Goal: Task Accomplishment & Management: Manage account settings

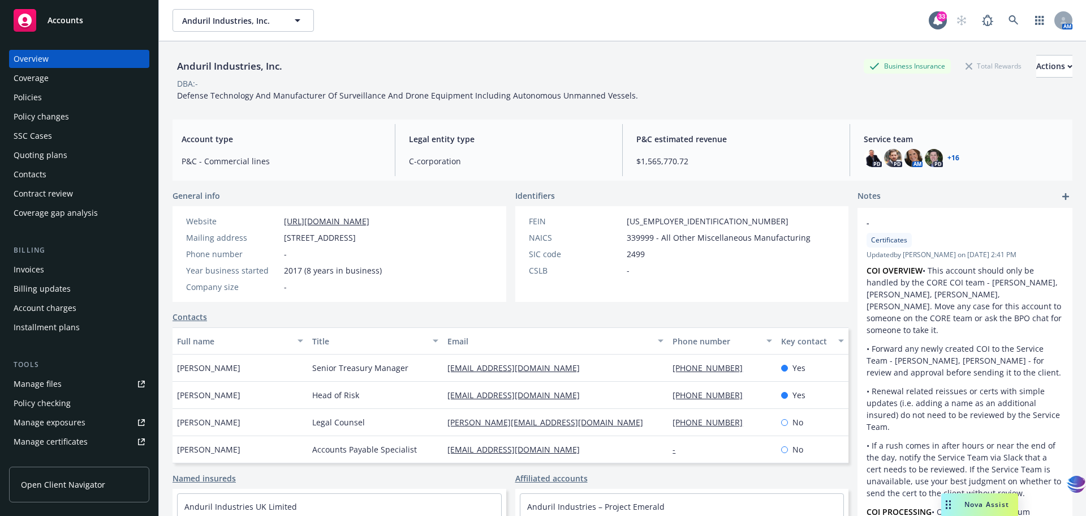
click at [52, 383] on div "Manage files" at bounding box center [38, 384] width 48 height 18
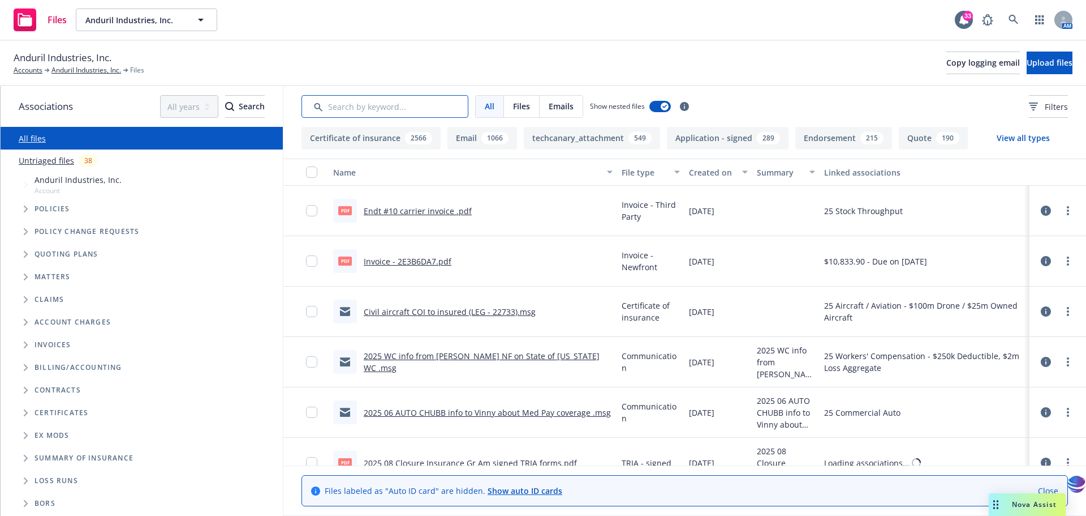
click at [355, 111] on input "Search by keyword..." at bounding box center [385, 106] width 167 height 23
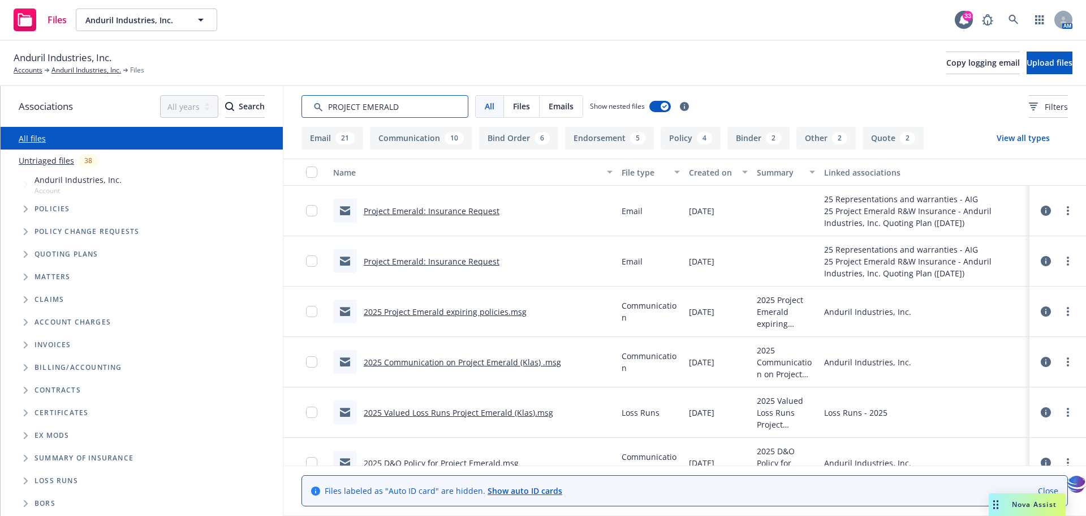
type input "PROJECT EMERALD"
click at [458, 362] on link "2025 Communication on Project Emerald (Klas) .msg" at bounding box center [462, 361] width 197 height 11
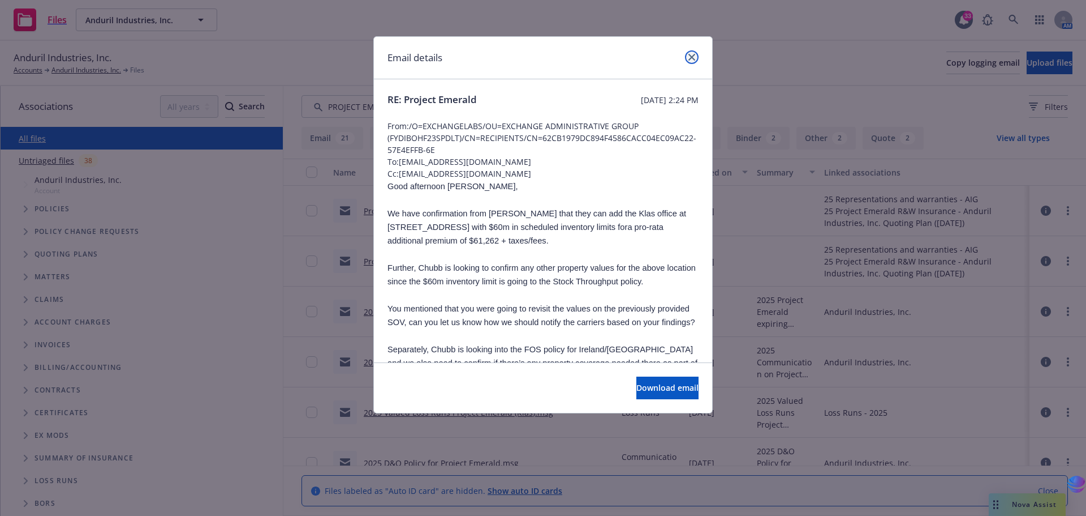
click at [691, 54] on icon "close" at bounding box center [692, 57] width 7 height 7
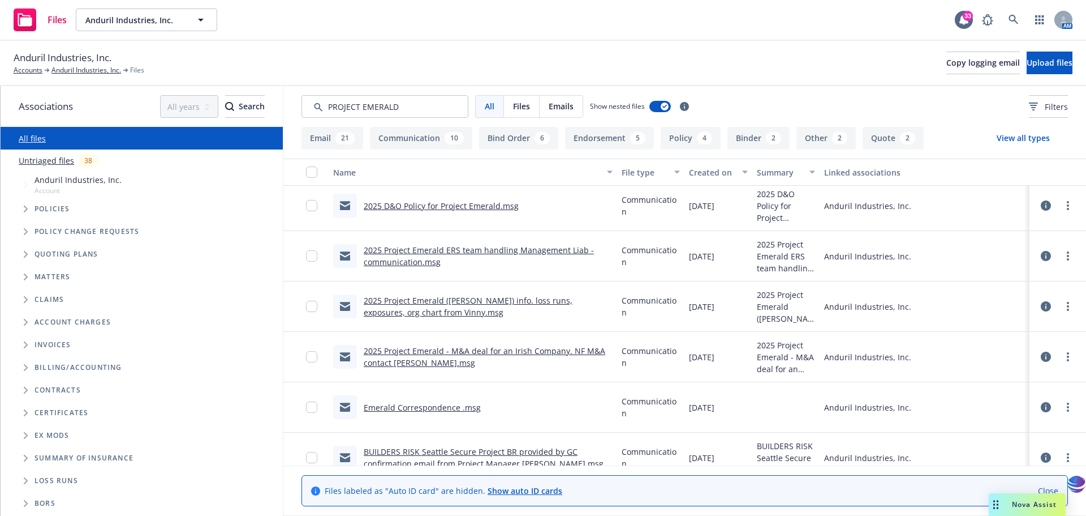
scroll to position [306, 0]
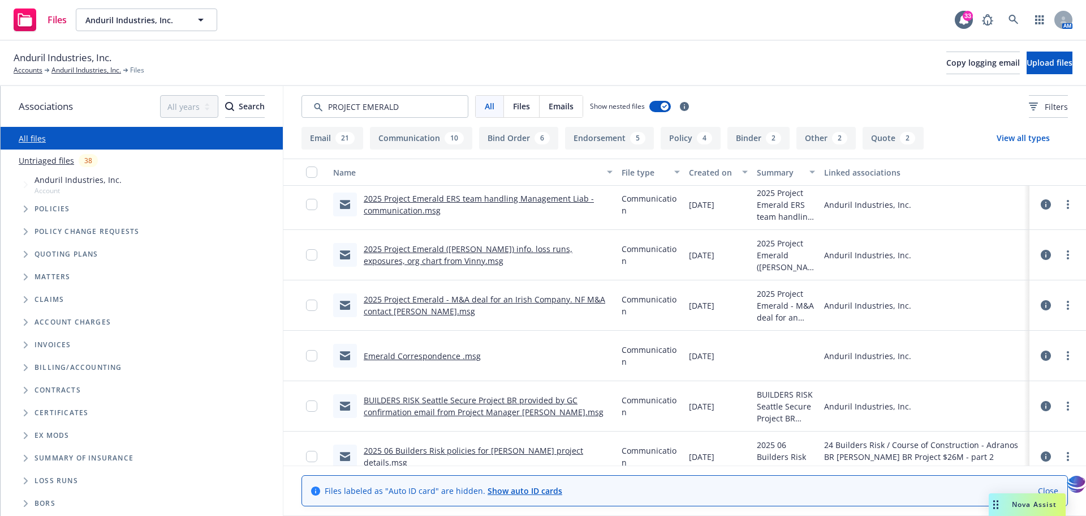
click at [425, 355] on link "Emerald Correspondence .msg" at bounding box center [422, 355] width 117 height 11
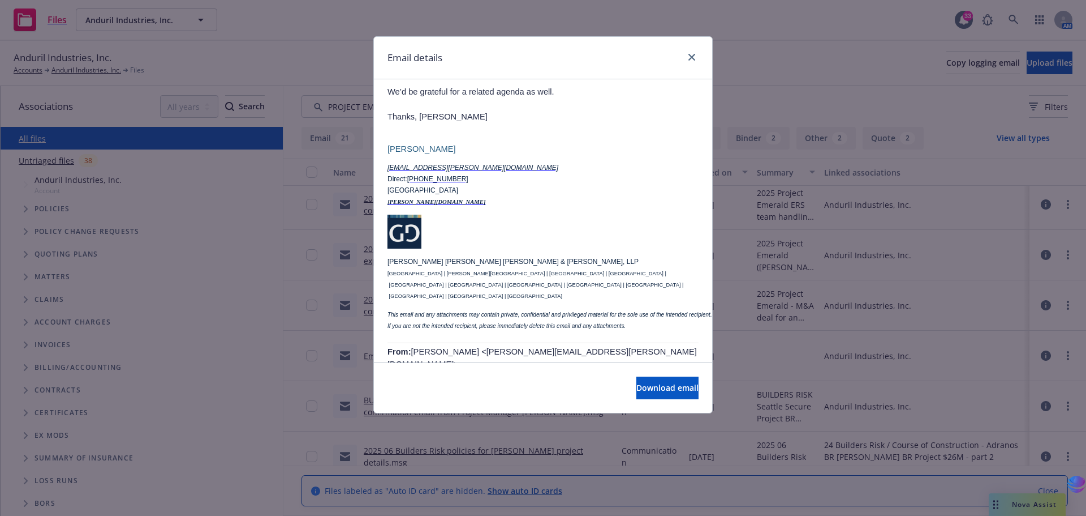
scroll to position [1028, 0]
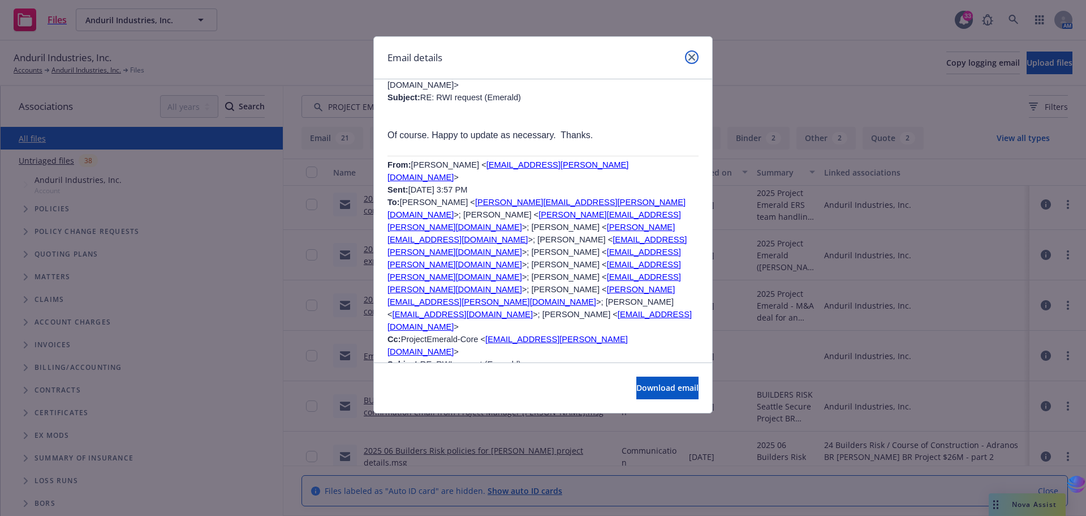
click at [689, 58] on icon "close" at bounding box center [692, 57] width 7 height 7
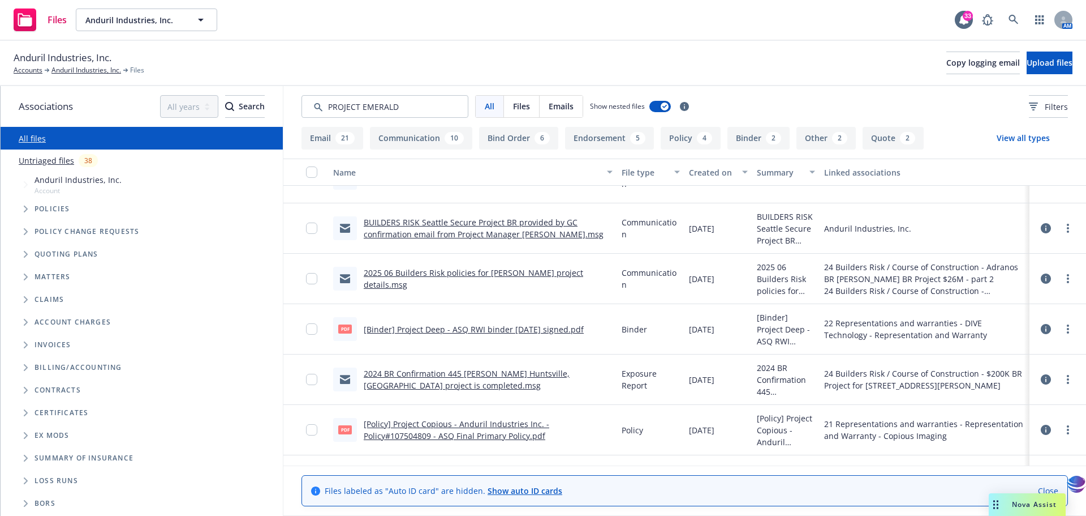
scroll to position [560, 0]
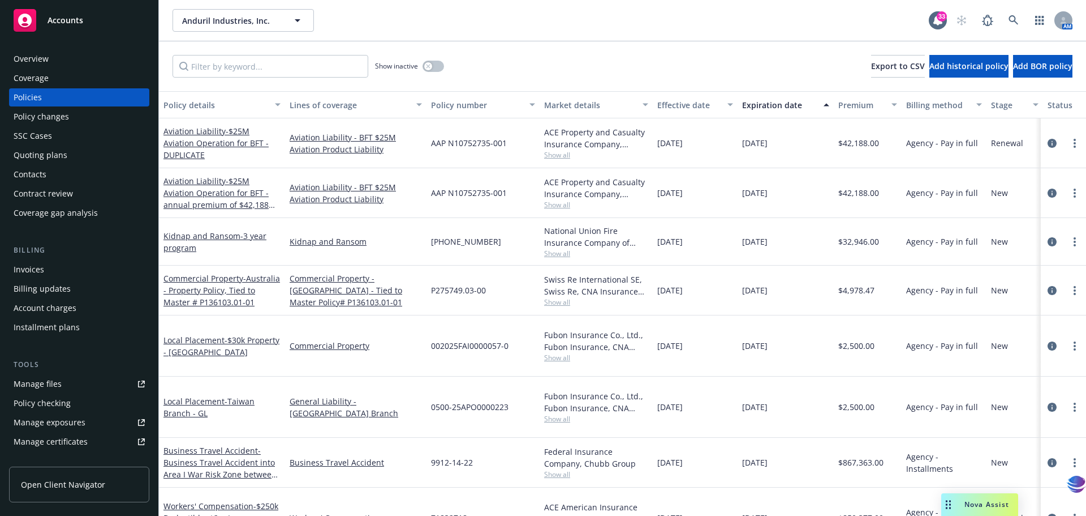
scroll to position [0, 51]
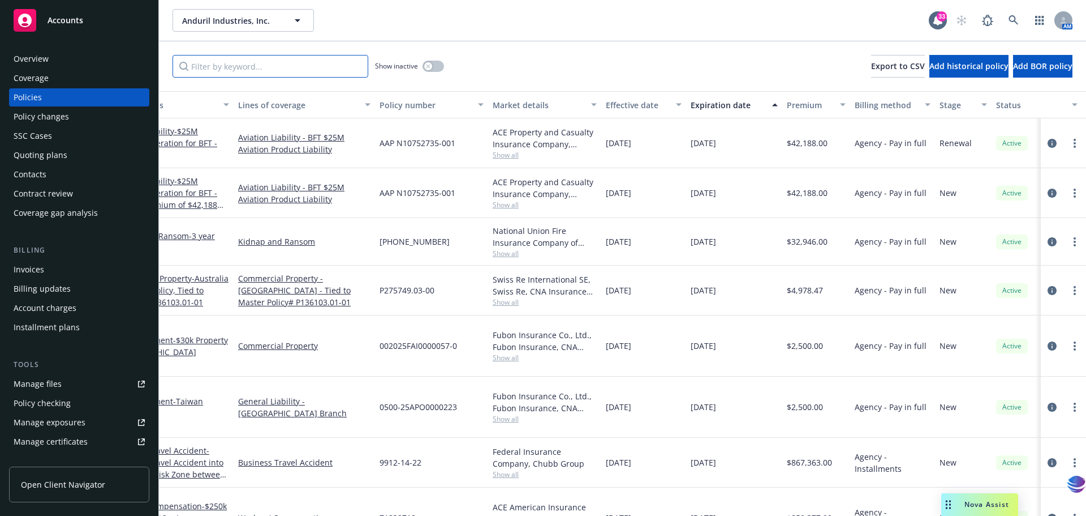
click at [237, 63] on input "Filter by keyword..." at bounding box center [271, 66] width 196 height 23
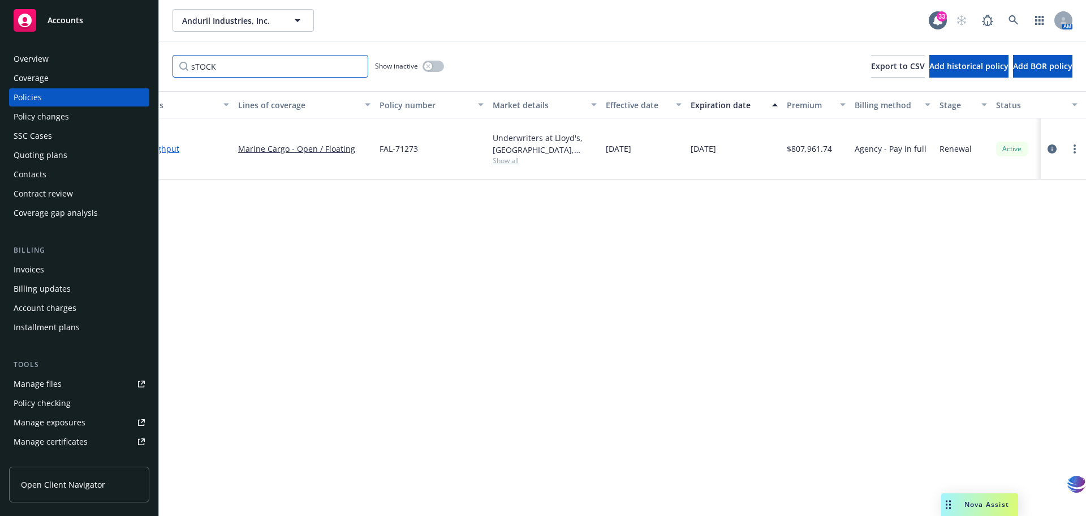
type input "sTOCK"
click at [170, 144] on link "Stock Throughput" at bounding box center [145, 148] width 67 height 11
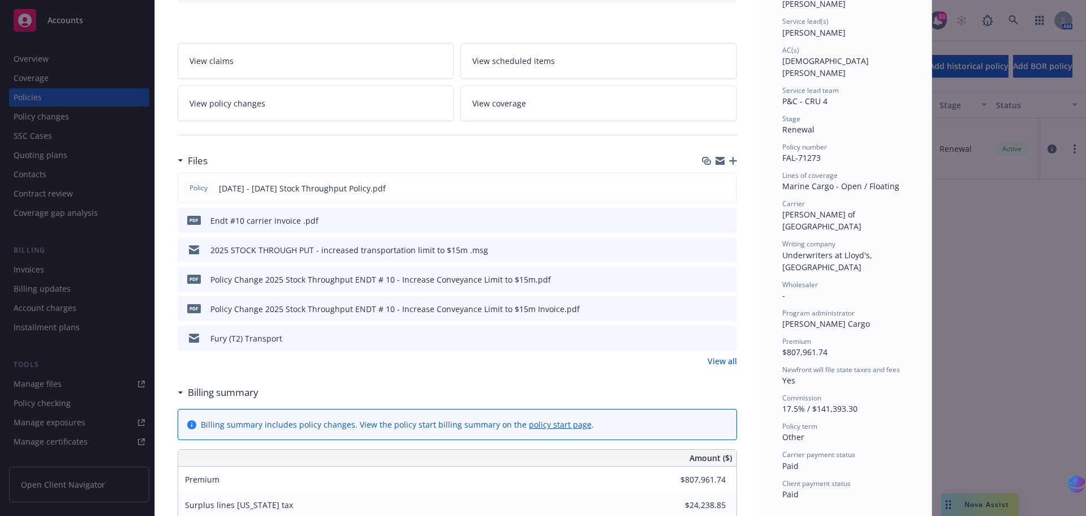
scroll to position [183, 0]
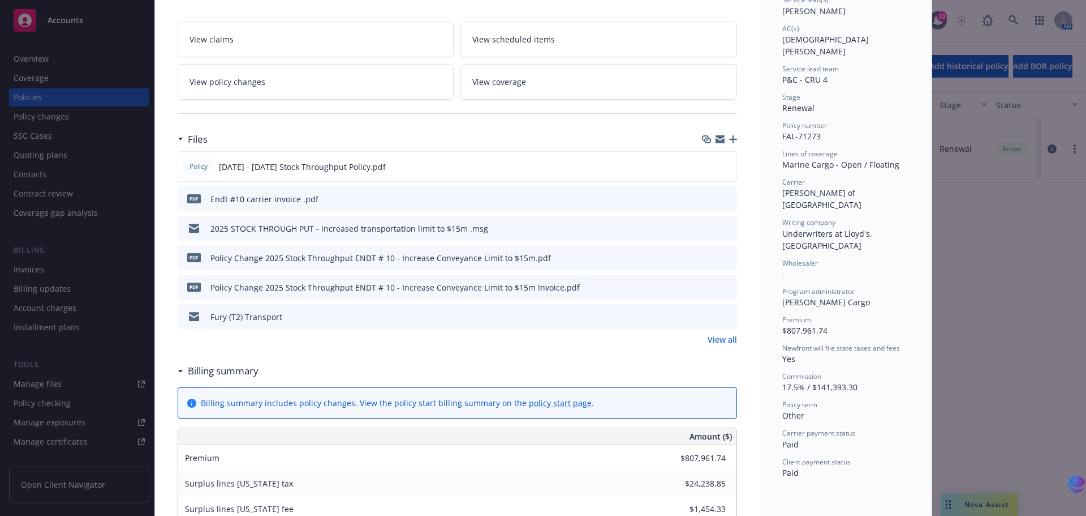
click at [712, 338] on link "View all" at bounding box center [722, 339] width 29 height 12
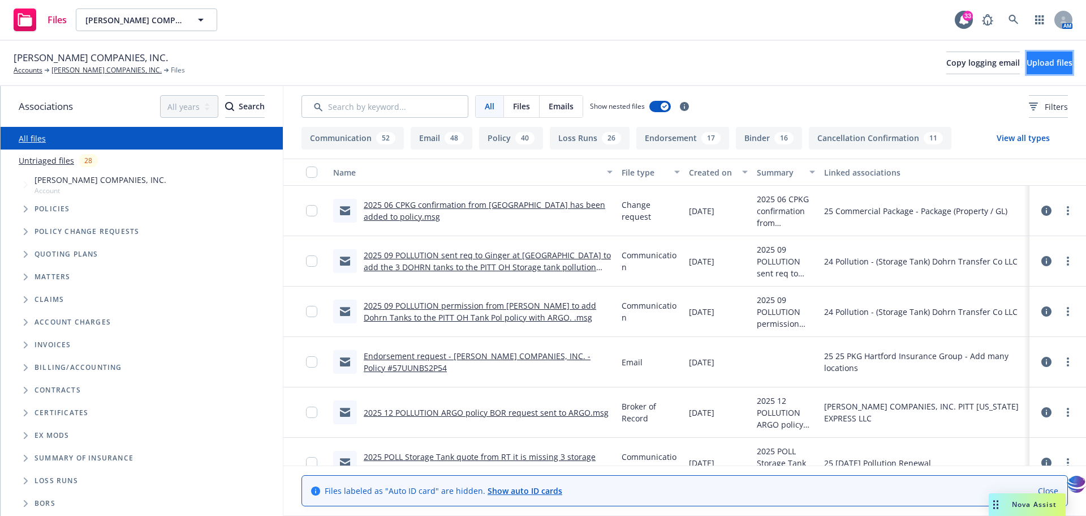
click at [1027, 67] on span "Upload files" at bounding box center [1050, 62] width 46 height 11
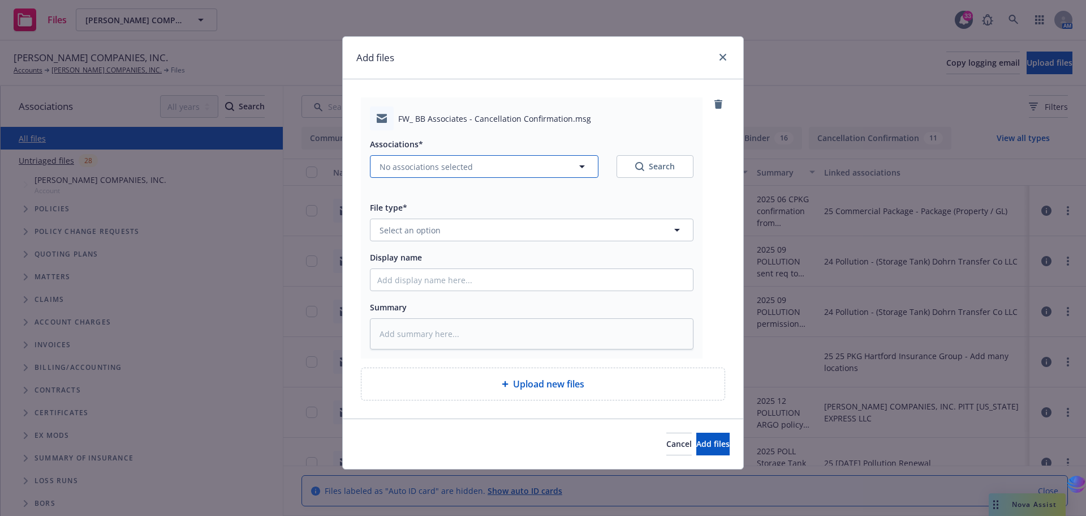
click at [584, 166] on icon "button" at bounding box center [582, 166] width 6 height 3
type textarea "x"
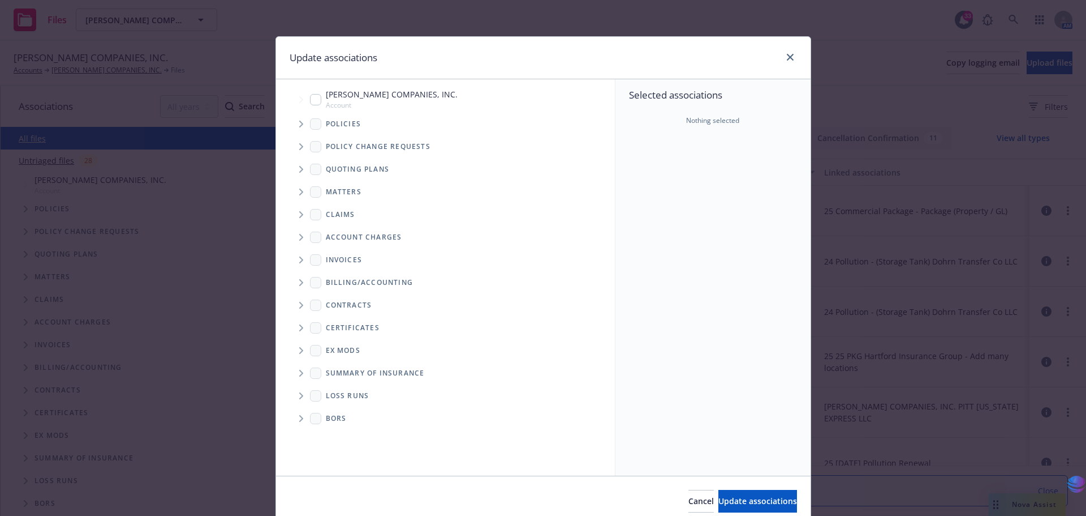
click at [312, 98] on input "Tree Example" at bounding box center [315, 99] width 11 height 11
checkbox input "true"
click at [719, 500] on span "Update associations" at bounding box center [758, 500] width 79 height 11
type textarea "x"
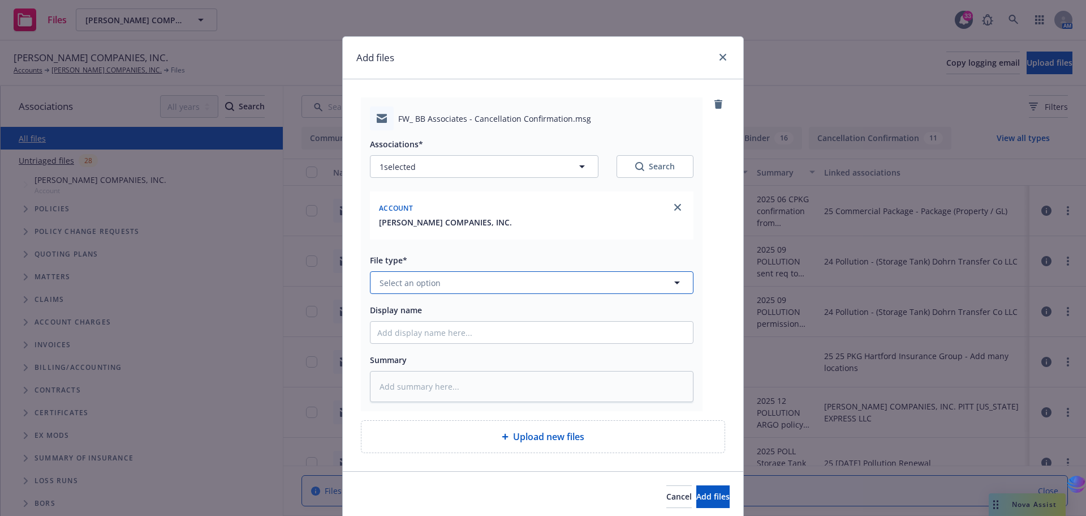
click at [672, 281] on icon "button" at bounding box center [678, 283] width 14 height 14
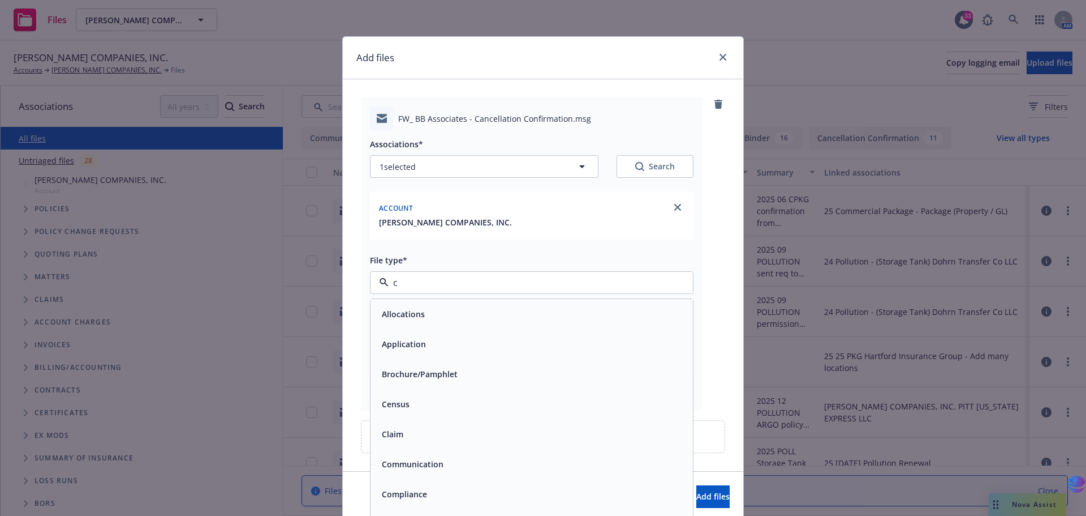
type input "cn"
type textarea "x"
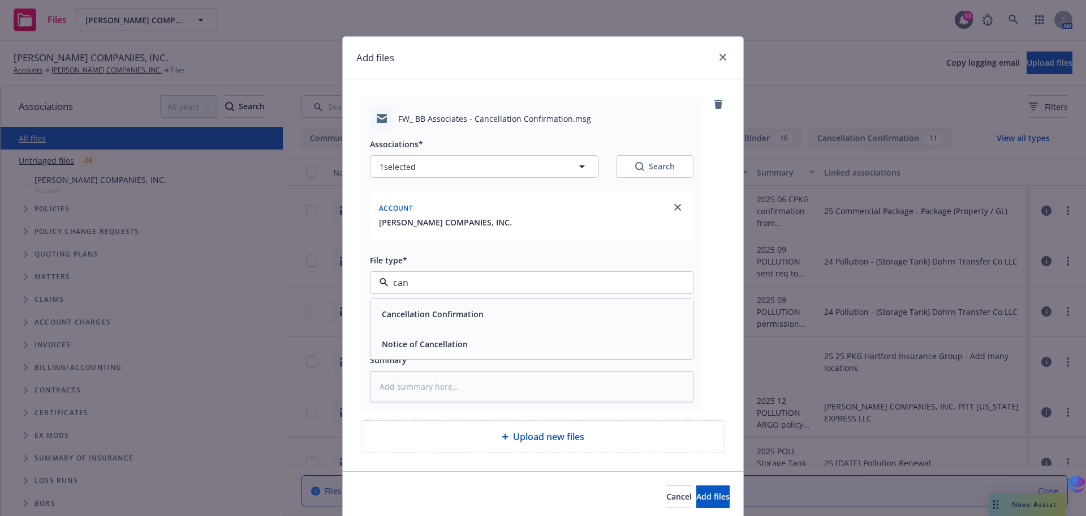
type input "canc"
click at [544, 309] on div "Cancellation Confirmation" at bounding box center [531, 314] width 309 height 16
click at [422, 335] on input "Display name" at bounding box center [532, 332] width 323 height 22
type textarea "x"
type input "B"
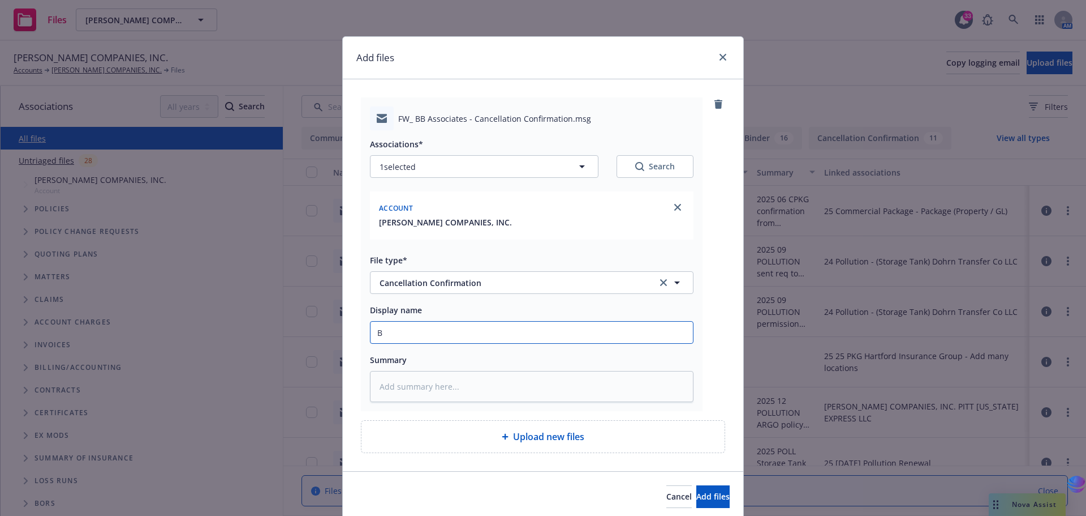
type textarea "x"
type input "BB"
type textarea "x"
type input "BB"
type textarea "x"
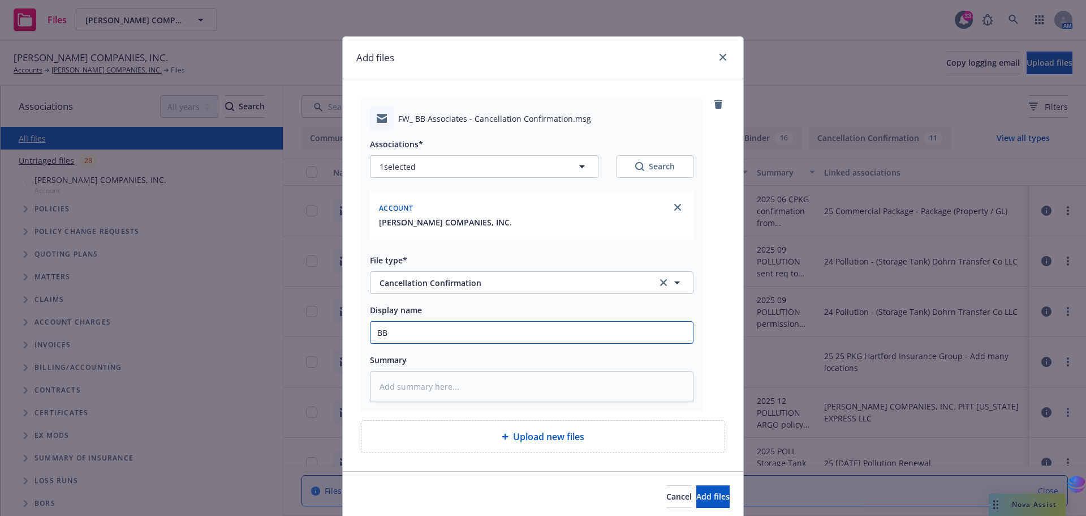
type input "BB A"
type textarea "x"
type input "BB As"
type textarea "x"
type input "BB Ass"
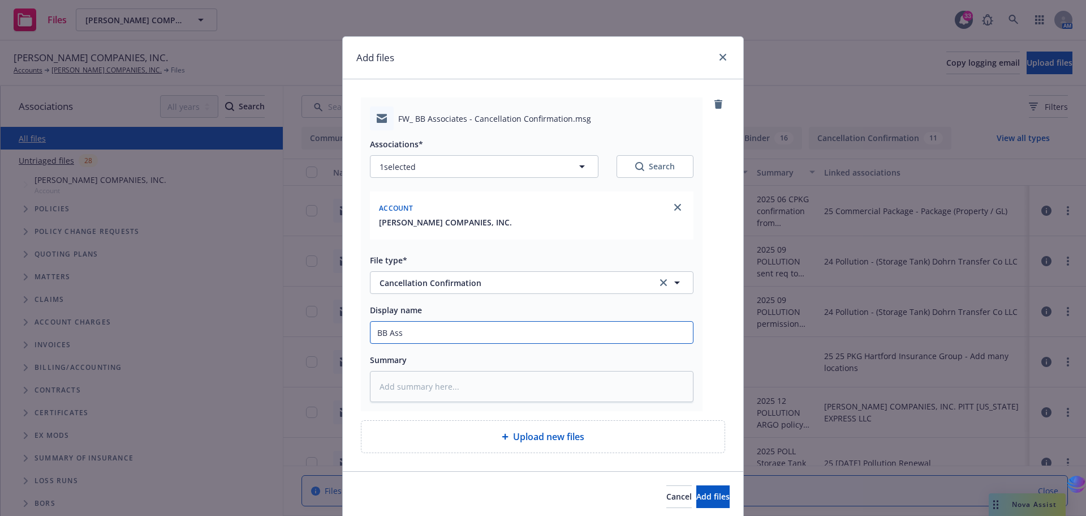
type textarea "x"
type input "BB Asso"
type textarea "x"
type input "BB Assoc"
type textarea "x"
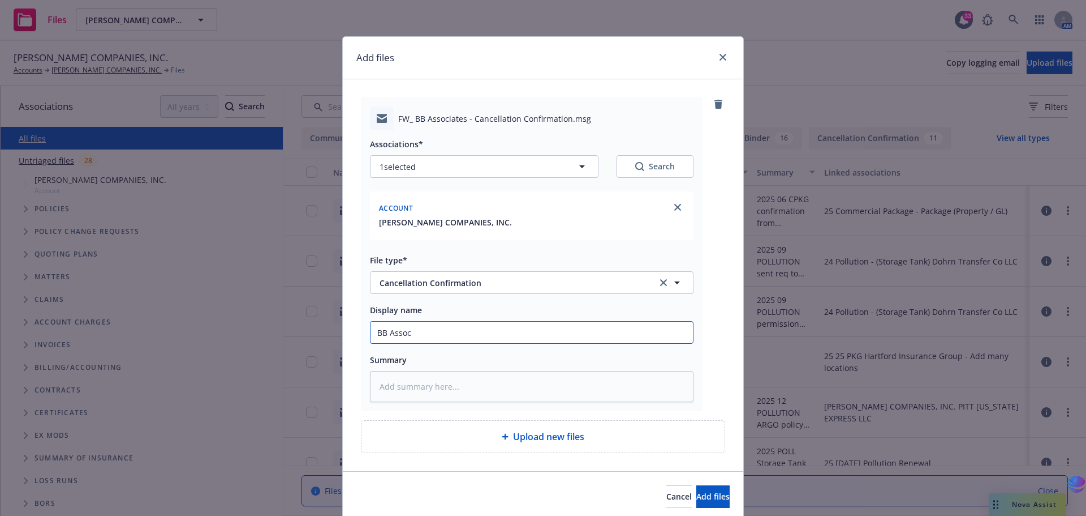
type input "BB Associ"
type textarea "x"
type input "BB Associa"
type textarea "x"
type input "BB Associat"
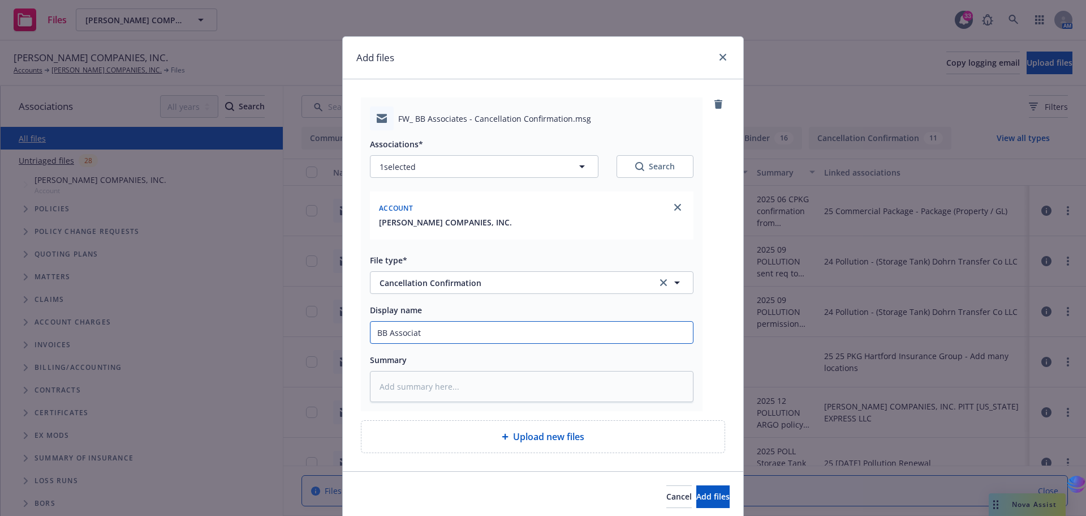
type textarea "x"
type input "BB Associate"
type textarea "x"
type input "BB Associates"
type textarea "x"
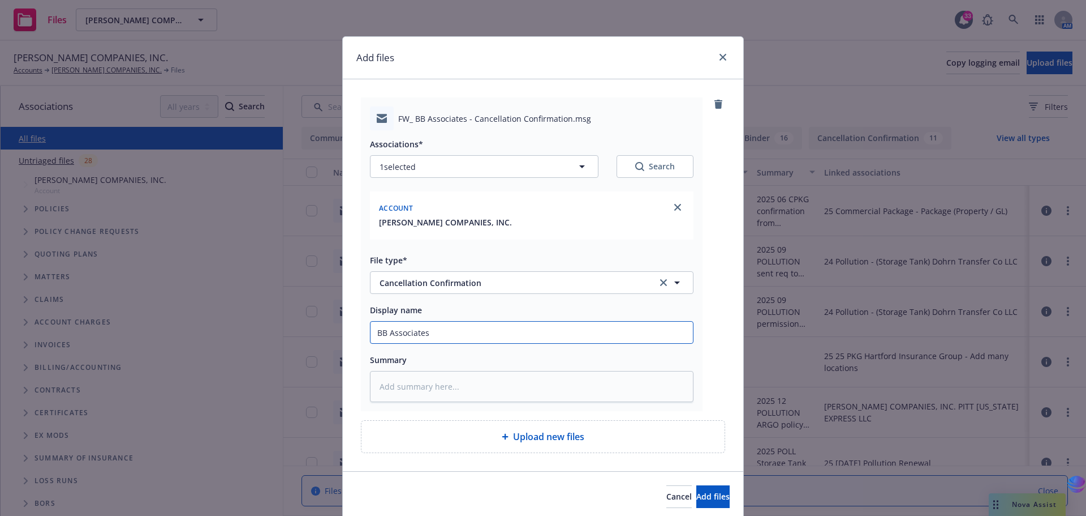
type input "BB Associates"
type textarea "x"
type input "BB Associates W"
type textarea "x"
type input "BB Associates WC"
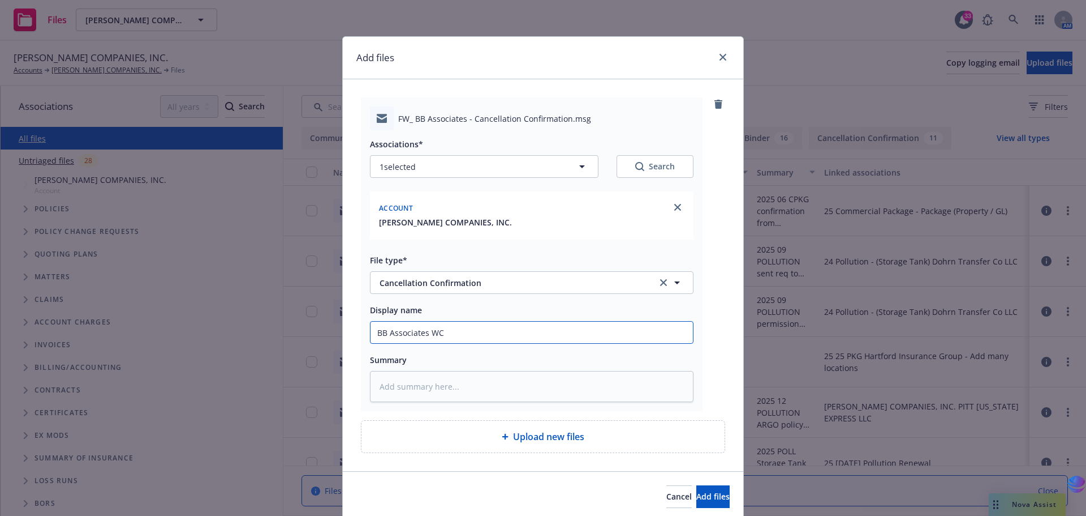
type textarea "x"
type input "BB Associates WC"
type textarea "x"
type input "BB Associates WC p"
type textarea "x"
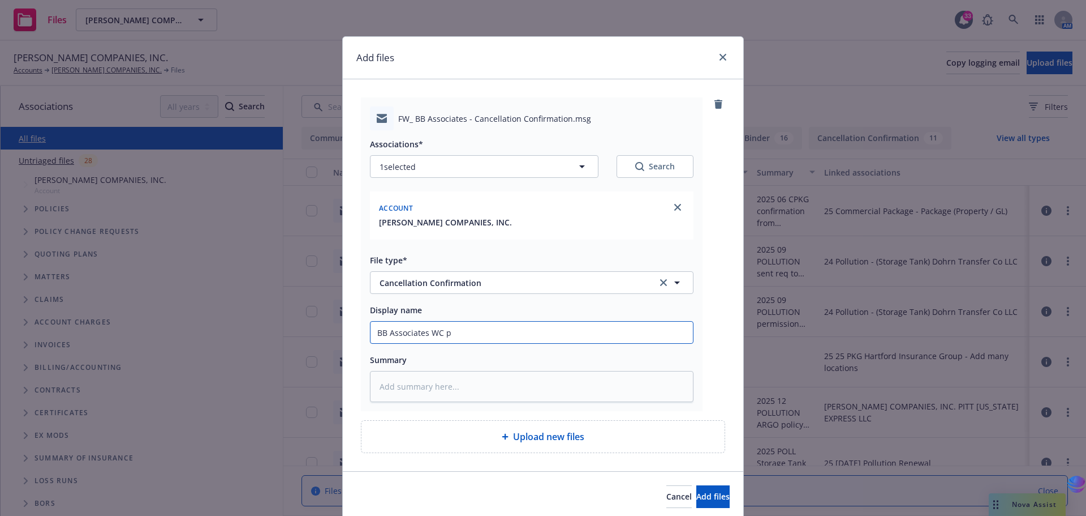
type input "BB Associates WC po"
type textarea "x"
type input "BB Associates WC pol"
type textarea "x"
type input "BB Associates WC poli"
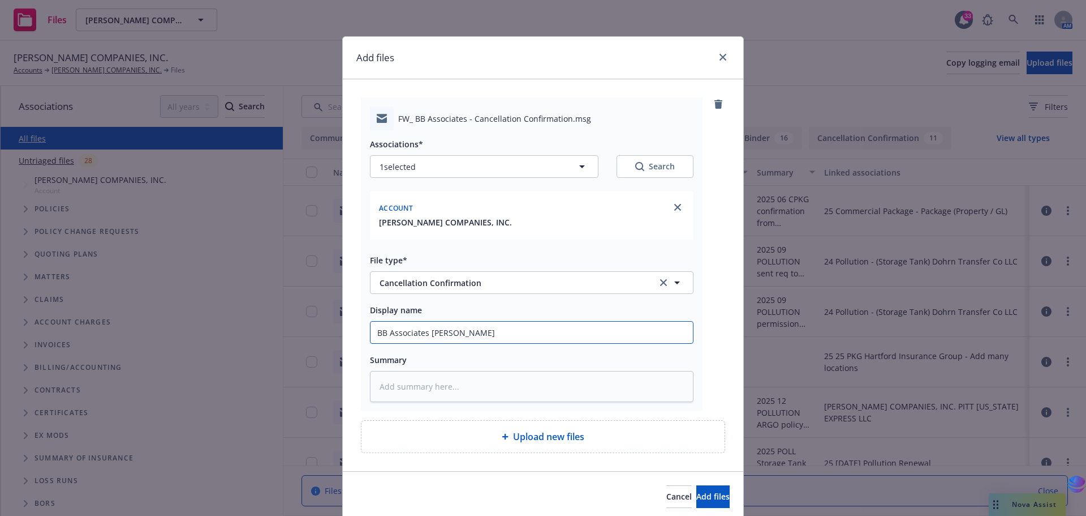
type textarea "x"
type input "BB Associates WC polic"
type textarea "x"
type input "BB Associates WC policy"
type textarea "x"
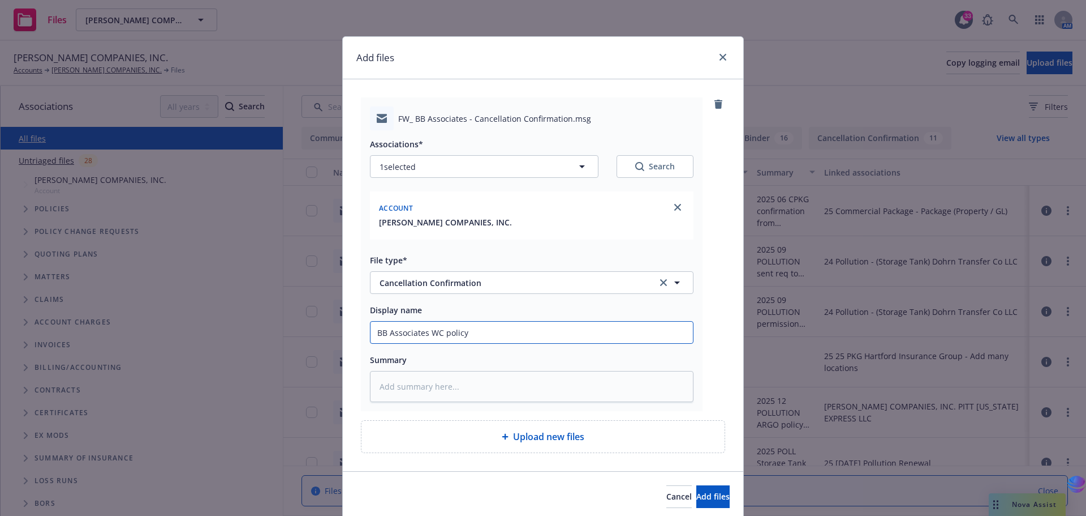
type input "BB Associates WC policy"
type textarea "x"
type input "BB Associates WC policy -"
type textarea "x"
type input "BB Associates WC policy -"
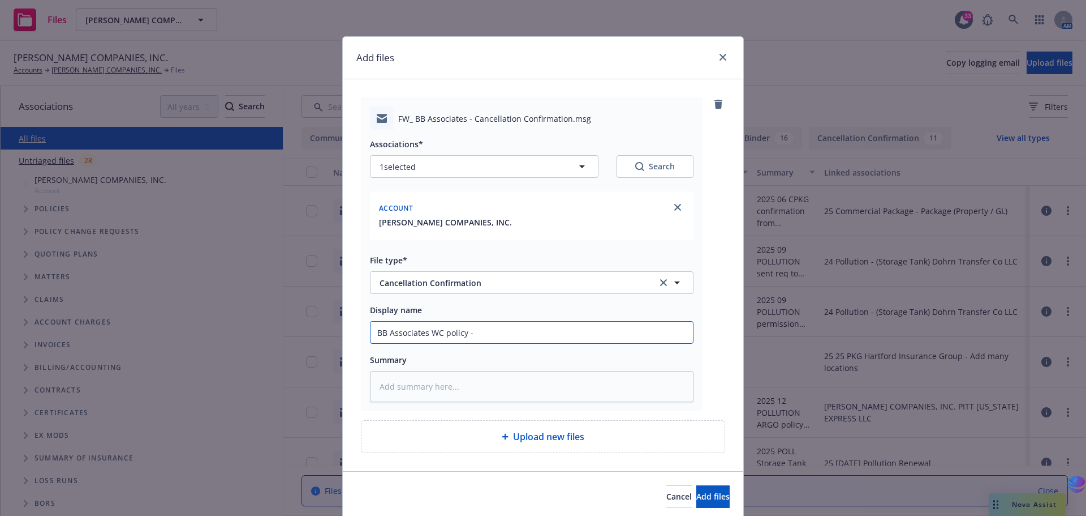
type textarea "x"
type input "BB Associates WC policy - e"
type textarea "x"
type input "BB Associates WC policy - ex"
type textarea "x"
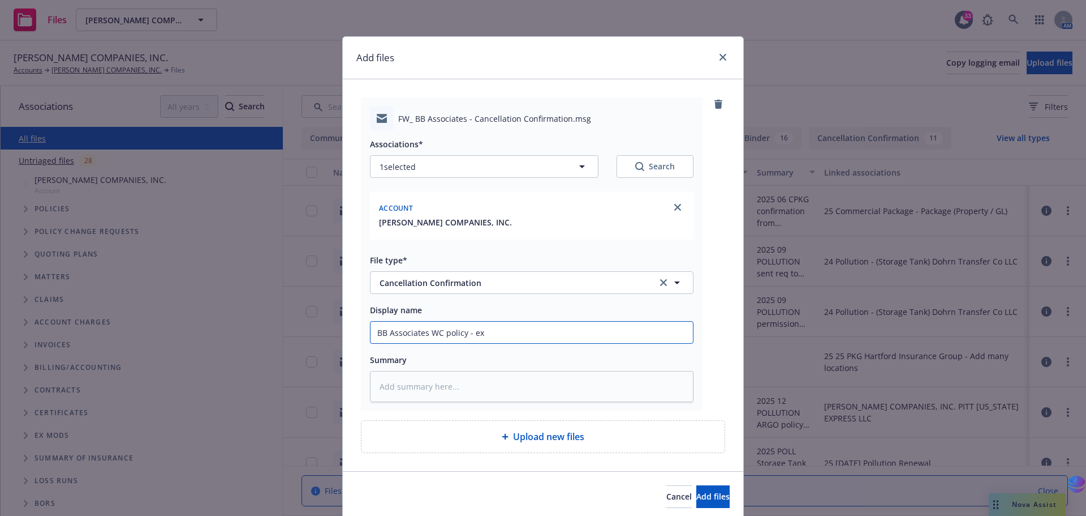
type input "BB Associates WC policy - exp"
type textarea "x"
type input "BB Associates WC policy - expi"
type textarea "x"
type input "BB Associates WC policy - expiri"
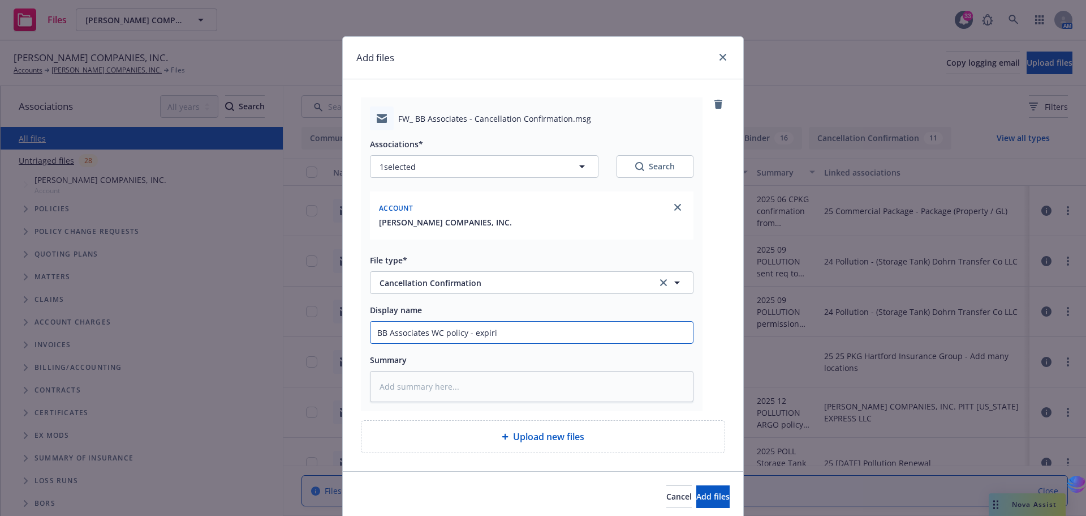
type textarea "x"
type input "BB Associates WC policy - expirin"
type textarea "x"
type input "BB Associates WC policy - expiring"
type textarea "x"
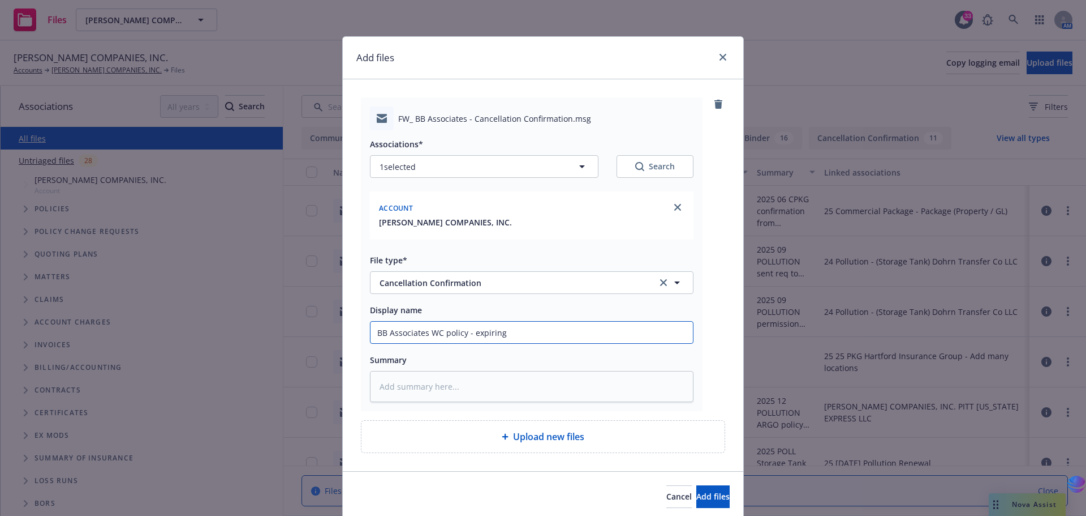
type input "BB Associates WC policy - expiring"
type textarea "x"
type input "BB Associates WC policy - expiring"
type textarea "x"
type input "BB Associates WC policy - expirin"
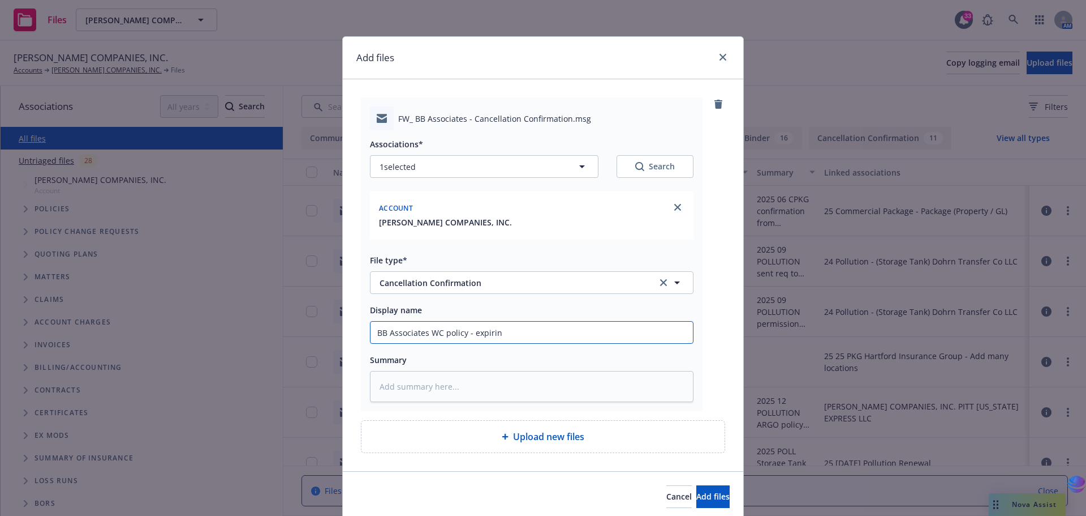
type textarea "x"
type input "BB Associates WC policy - expiri"
type textarea "x"
type input "BB Associates WC policy - expir"
type textarea "x"
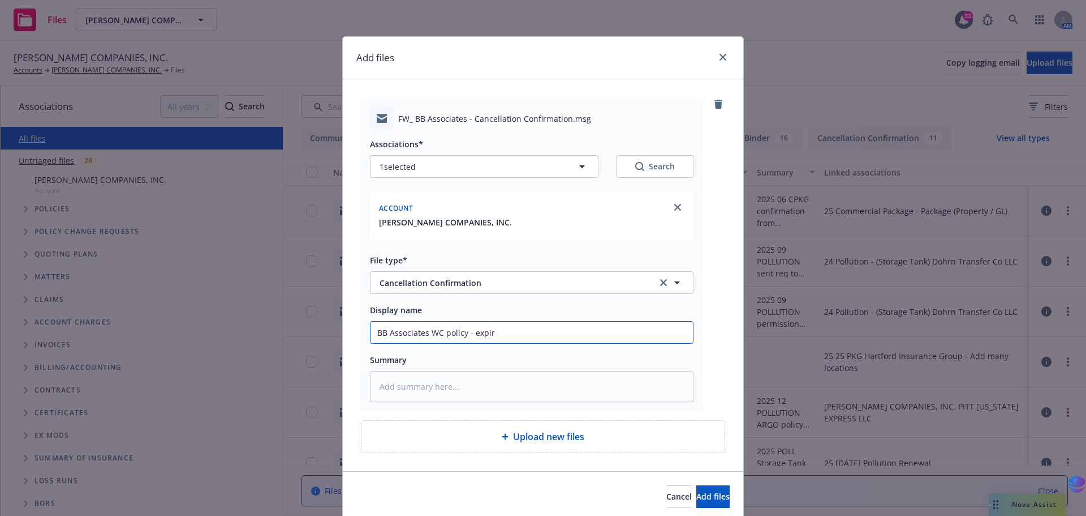
type input "BB Associates WC policy - expi"
type textarea "x"
type input "BB Associates WC policy - exp"
type textarea "x"
type input "BB Associates WC policy - ex"
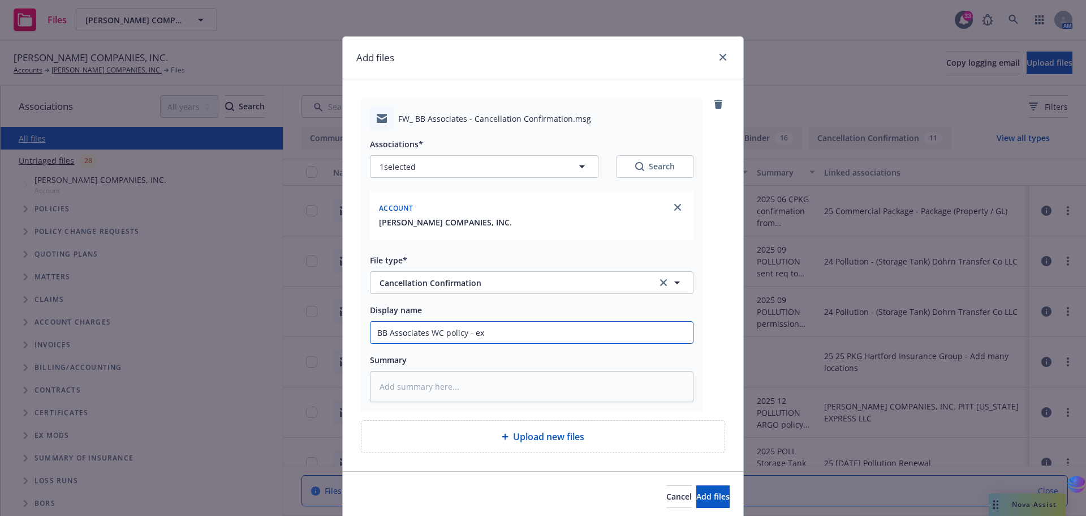
type textarea "x"
type input "BB Associates WC policy - e"
type textarea "x"
type input "BB Associates WC policy -"
type textarea "x"
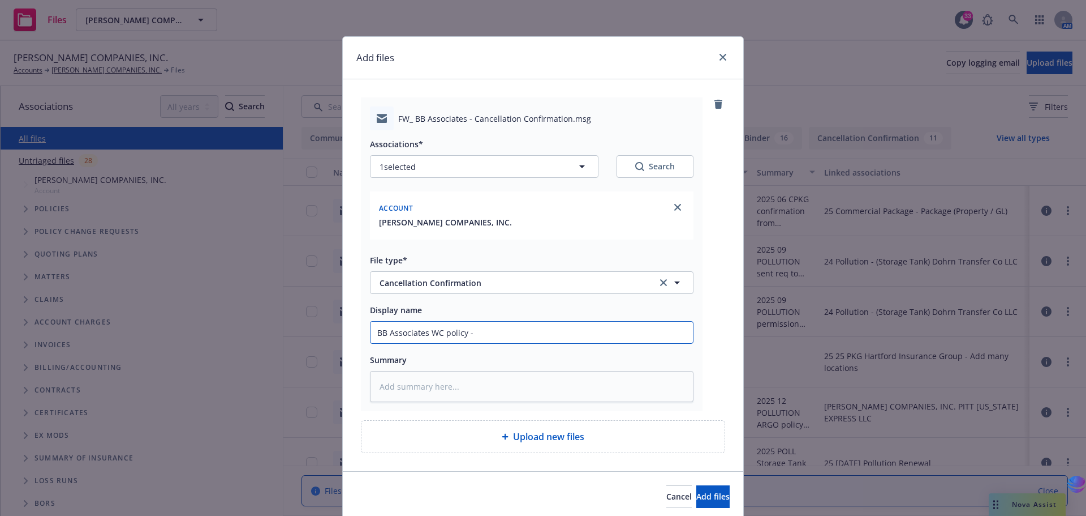
type input "BB Associates WC policy - 2"
type textarea "x"
type input "BB Associates WC policy - 20"
type textarea "x"
type input "BB Associates WC policy - 202"
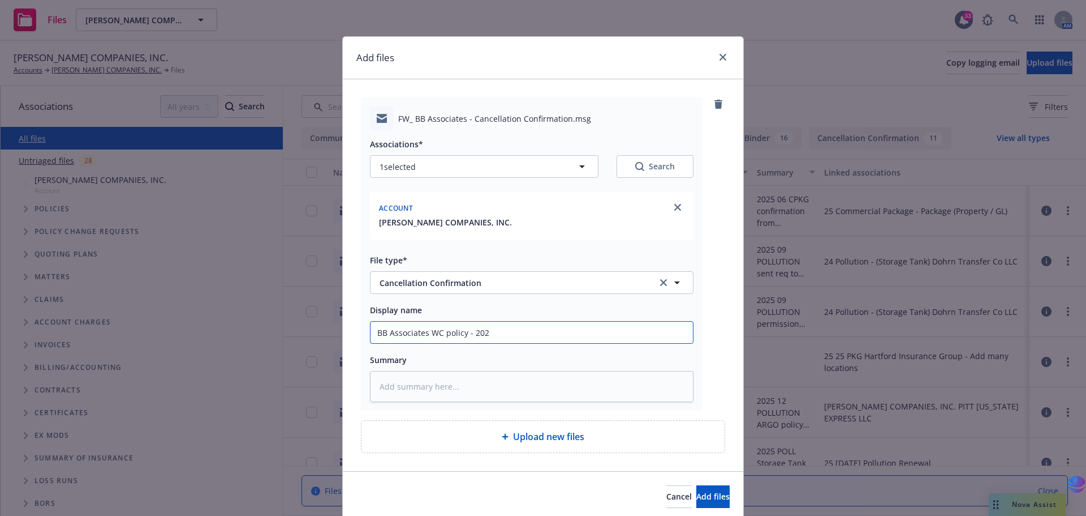
type textarea "x"
type input "BB Associates WC policy - 2025"
type textarea "x"
type input "BB Associates WC policy - 202"
type textarea "x"
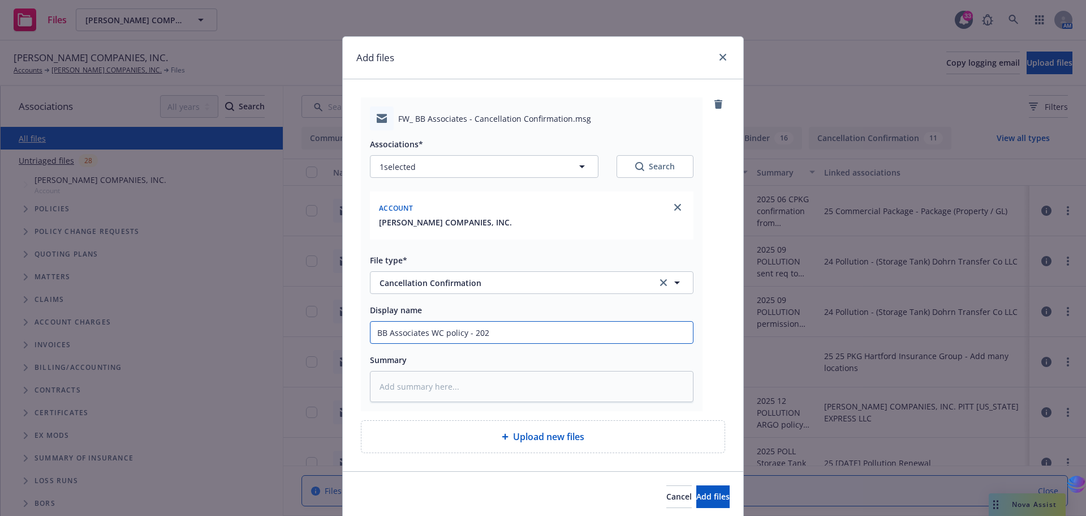
type input "BB Associates WC policy - 2024"
type textarea "x"
type input "BB Associates WC policy - 2024"
type textarea "x"
type input "BB Associates WC policy - 2024 -"
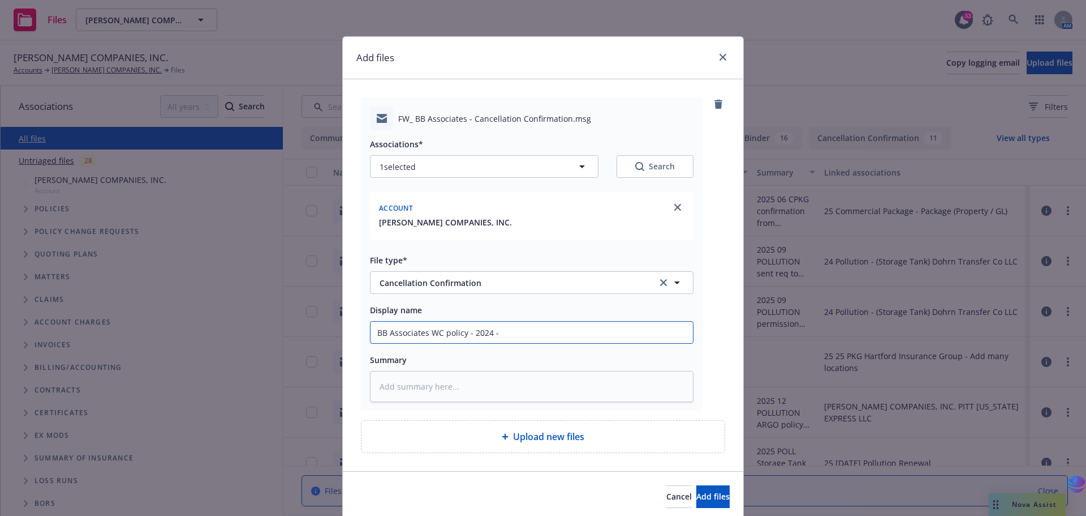
type textarea "x"
type input "BB Associates WC policy - 2024 -"
type textarea "x"
type input "BB Associates WC policy - 2024 - 2"
type textarea "x"
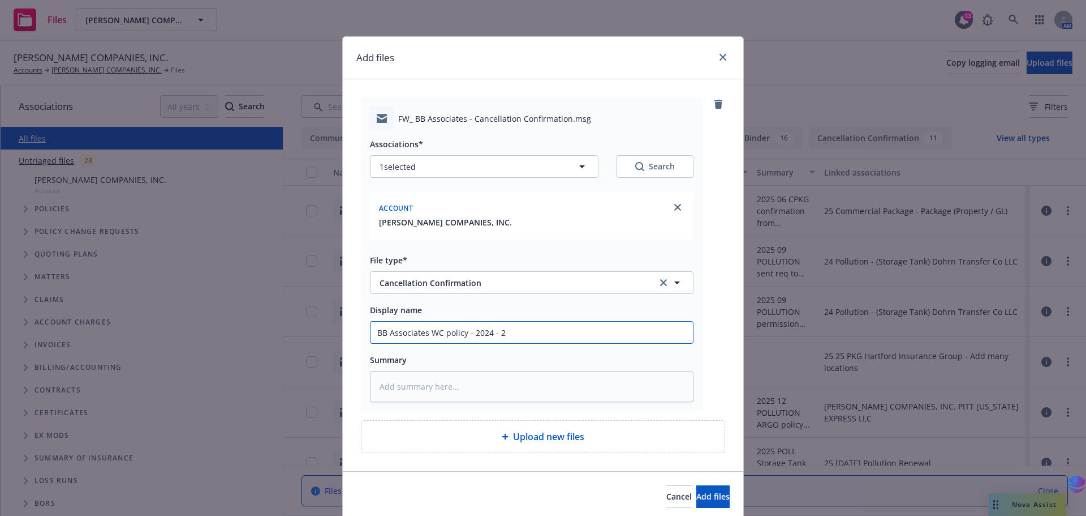
type input "BB Associates WC policy - 2024 - 20"
type textarea "x"
type input "BB Associates WC policy - 2024 - 202"
type textarea "x"
type input "BB Associates WC policy - 2024 - 2025"
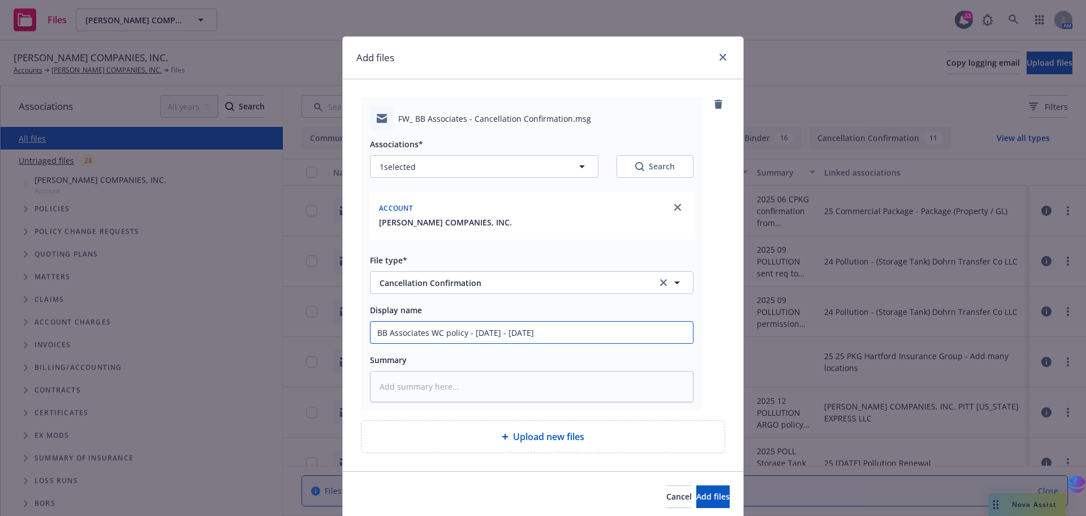
type textarea "x"
type input "BB Associates WC policy - 2024 - 2025"
type textarea "x"
type input "BB Associates WC policy - 2024 - 2025 e"
type textarea "x"
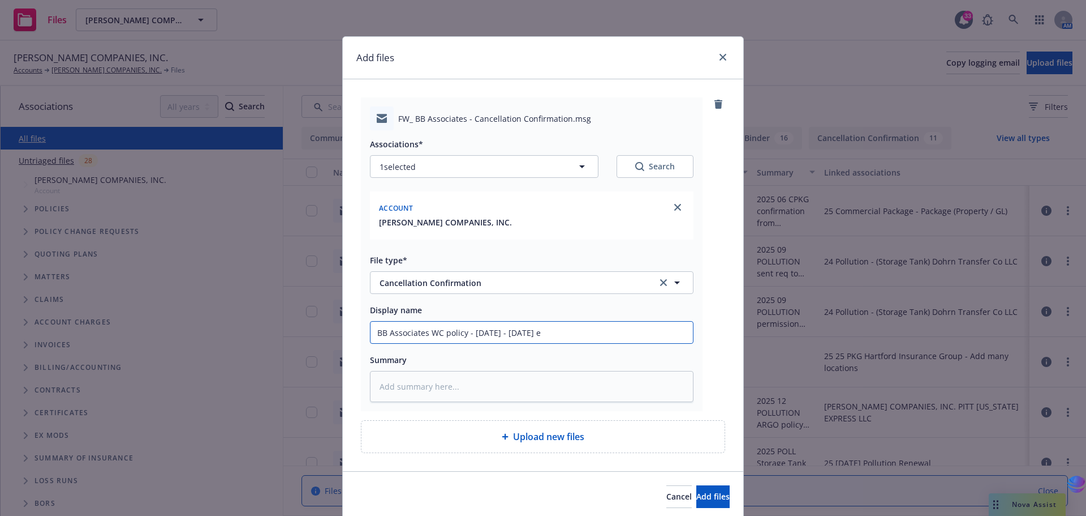
type input "BB Associates WC policy - 2024 - 2025 ex"
type textarea "x"
type input "BB Associates WC policy - 2024 - 2025 exp"
type textarea "x"
type input "BB Associates WC policy - 2024 - 2025 expi"
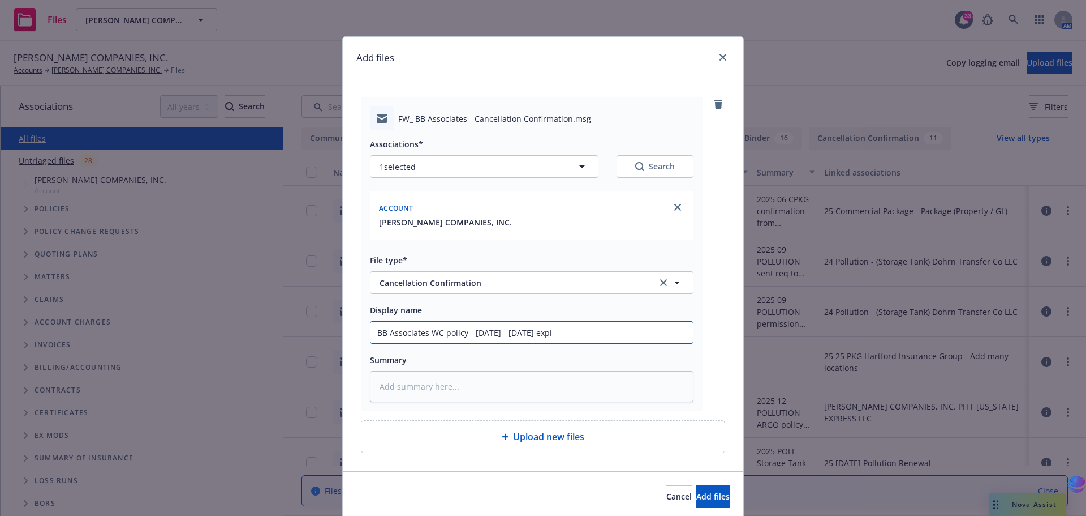
type textarea "x"
type input "BB Associates WC policy - 2024 - 2025 expir"
type textarea "x"
type input "BB Associates WC policy - 2024 - 2025 expiri"
type textarea "x"
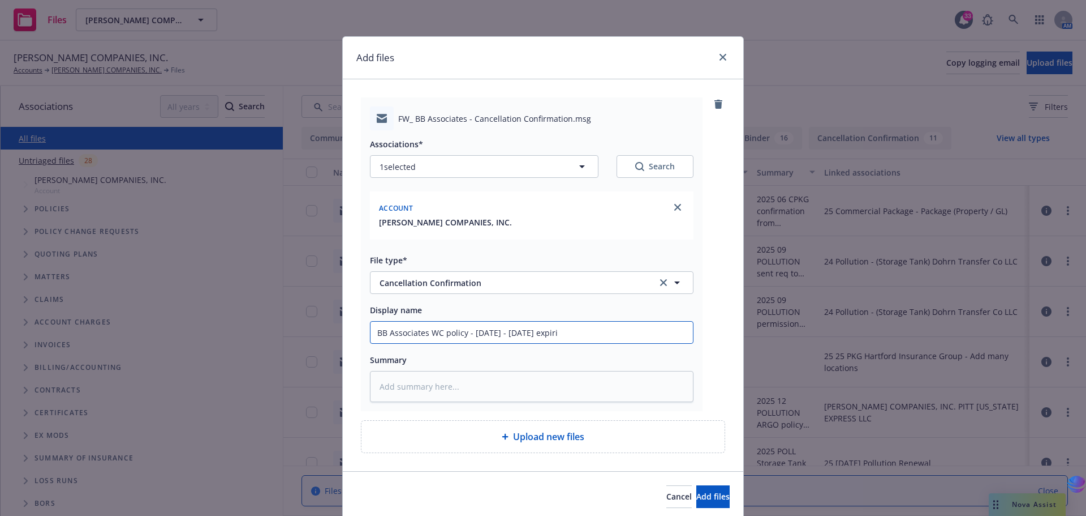
type input "BB Associates WC policy - 2024 - 2025 expirin"
type textarea "x"
type input "BB Associates WC policy - 2024 - 2025 expiring"
type textarea "x"
type input "BB Associates WC policy - 2024 - 2025 expiring"
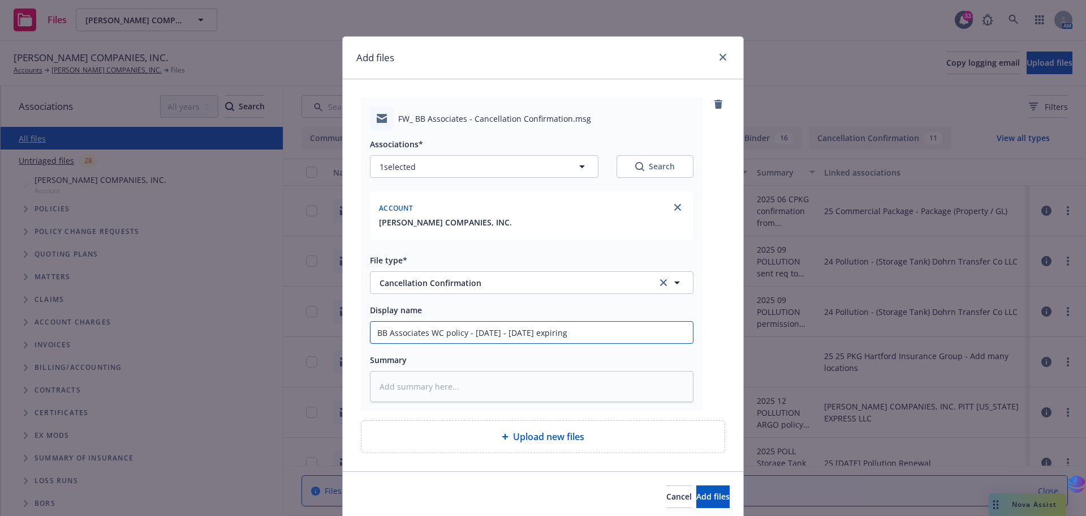
type textarea "x"
type input "BB Associates WC policy - 2024 - 2025 expiring t"
type textarea "x"
type input "BB Associates WC policy - 2024 - 2025 expiring te"
type textarea "x"
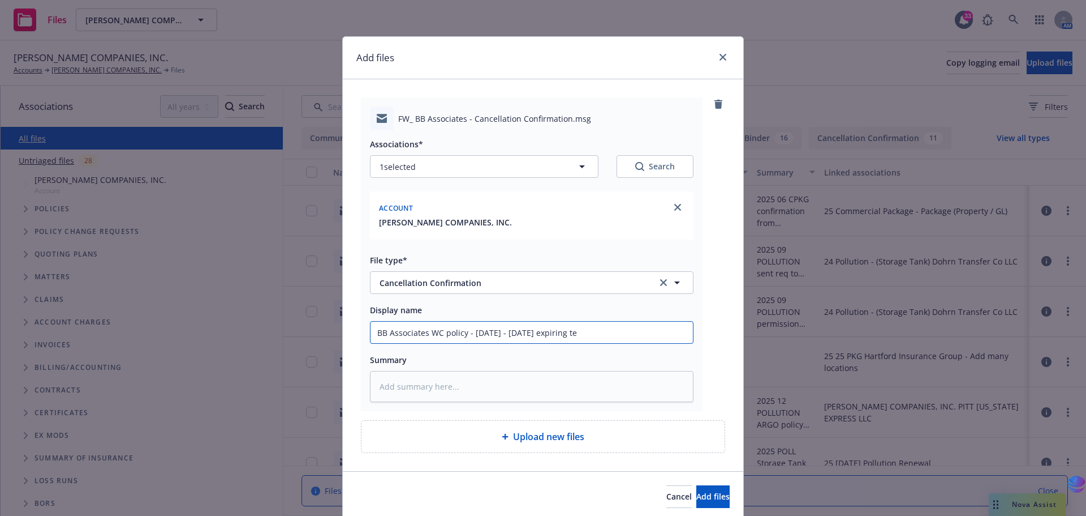
type input "BB Associates WC policy - 2024 - 2025 expiring ter"
type textarea "x"
type input "BB Associates WC policy - 2024 - 2025 expiring term"
type textarea "x"
type input "BB Associates WC policy - 2024 - 2025 expiring term"
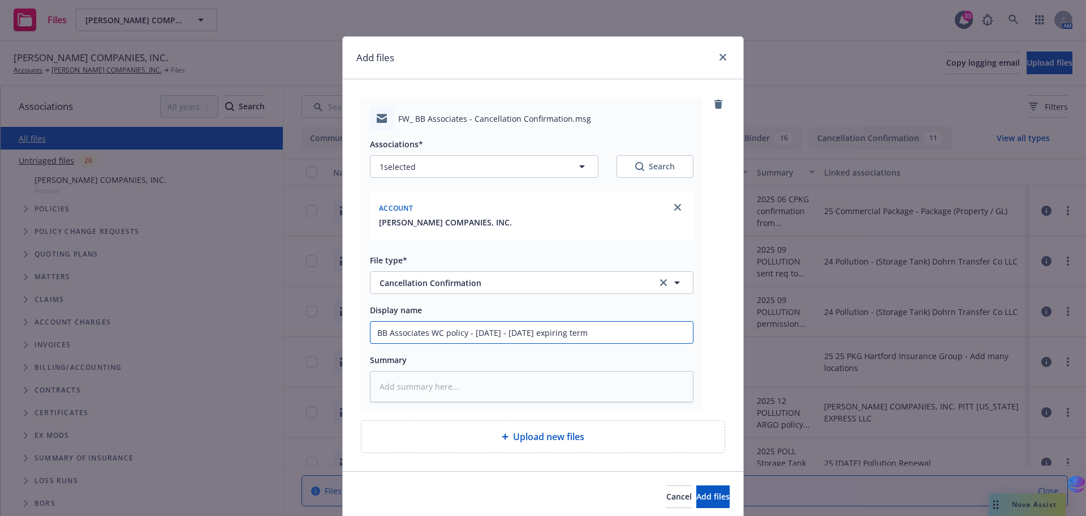
type textarea "x"
type input "BB Associates WC policy - 2024 - 2025 expiring term w"
type textarea "x"
type input "BB Associates WC policy - 2024 - 2025 expiring term wi"
type textarea "x"
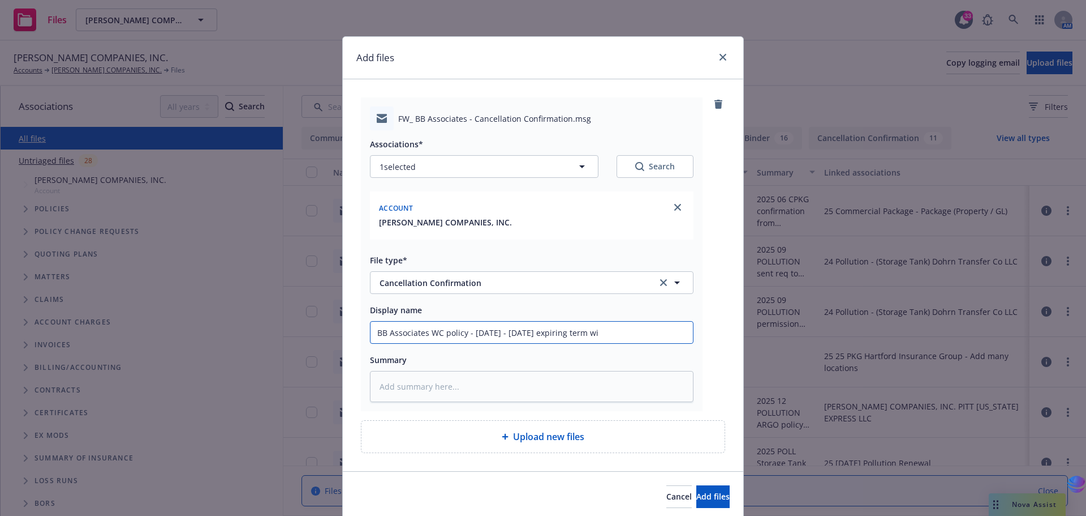
type input "BB Associates WC policy - 2024 - 2025 expiring term wit"
type textarea "x"
type input "BB Associates WC policy - 2024 - 2025 expiring term with"
type textarea "x"
type input "BB Associates WC policy - 2024 - 2025 expiring term with"
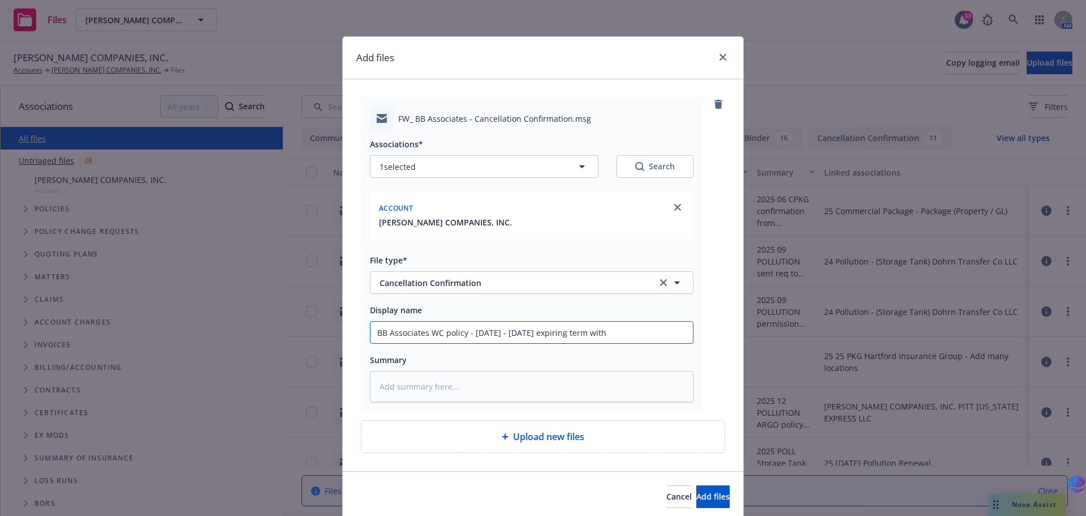
type textarea "x"
type input "BB Associates WC policy - 2024 - 2025 expiring term with H"
type textarea "x"
type input "BB Associates WC policy - 2024 - 2025 expiring term with Hu"
type textarea "x"
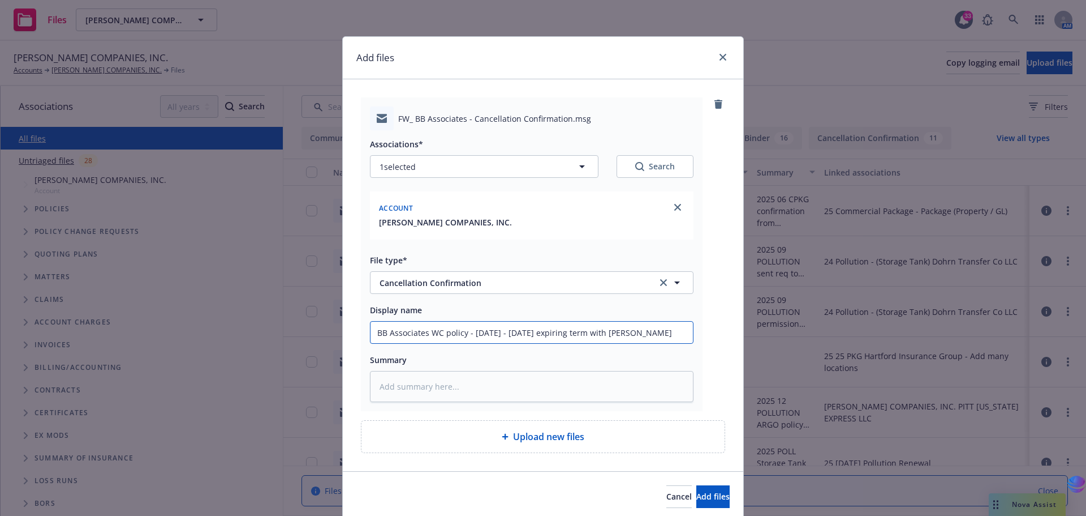
type input "BB Associates WC policy - 2024 - 2025 expiring term with Hun"
type textarea "x"
type input "BB Associates WC policy - 2024 - 2025 expiring term with Hunt"
type textarea "x"
type input "BB Associates WC policy - 2024 - 2025 expiring term with Hunti"
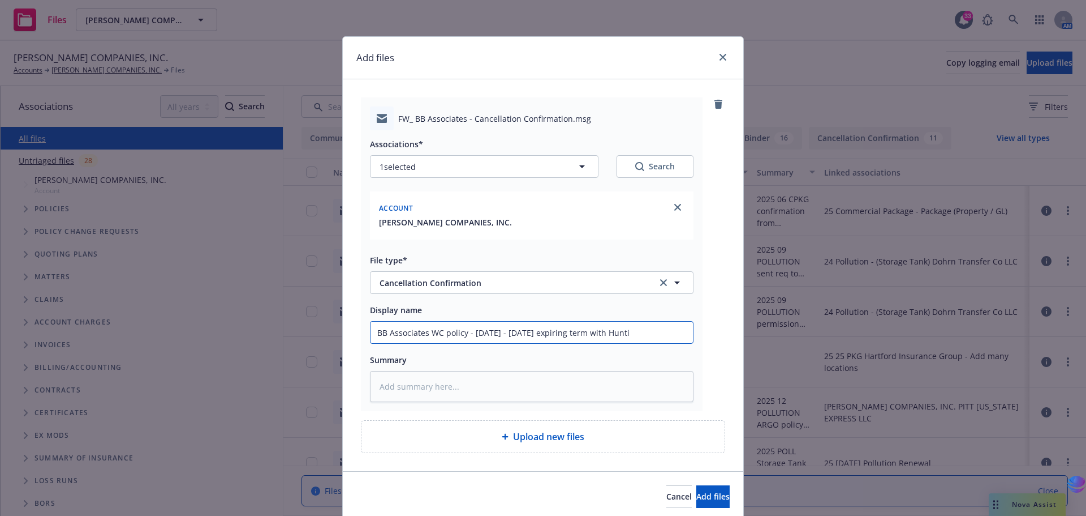
type textarea "x"
type input "BB Associates WC policy - 2024 - 2025 expiring term with Huntin"
type textarea "x"
type input "BB Associates WC policy - 2024 - 2025 expiring term with Hunting"
type textarea "x"
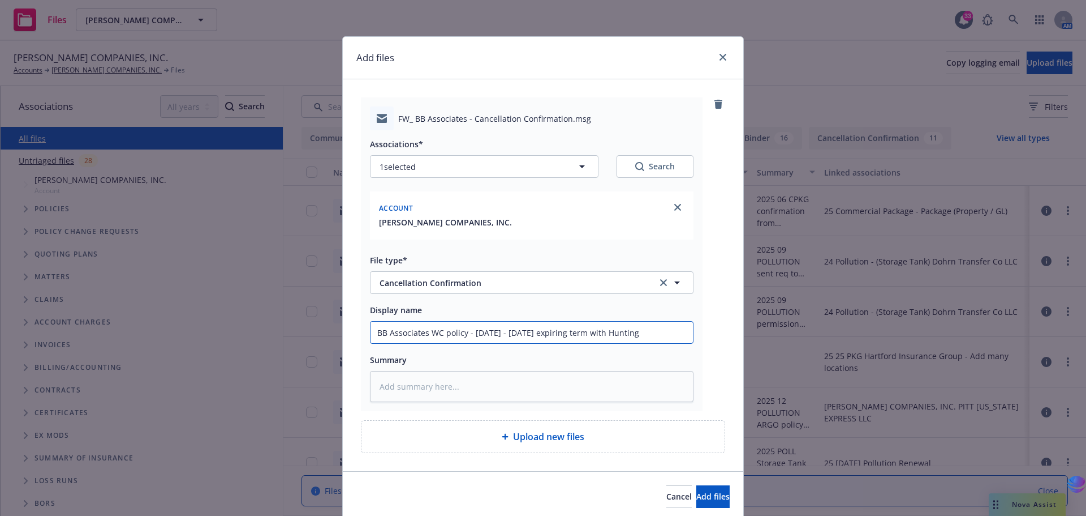
type input "BB Associates WC policy - 2024 - 2025 expiring term with Huntingt"
type textarea "x"
type input "BB Associates WC policy - 2024 - 2025 expiring term with Huntingto"
type textarea "x"
type input "BB Associates WC policy - 2024 - 2025 expiring term with Huntington"
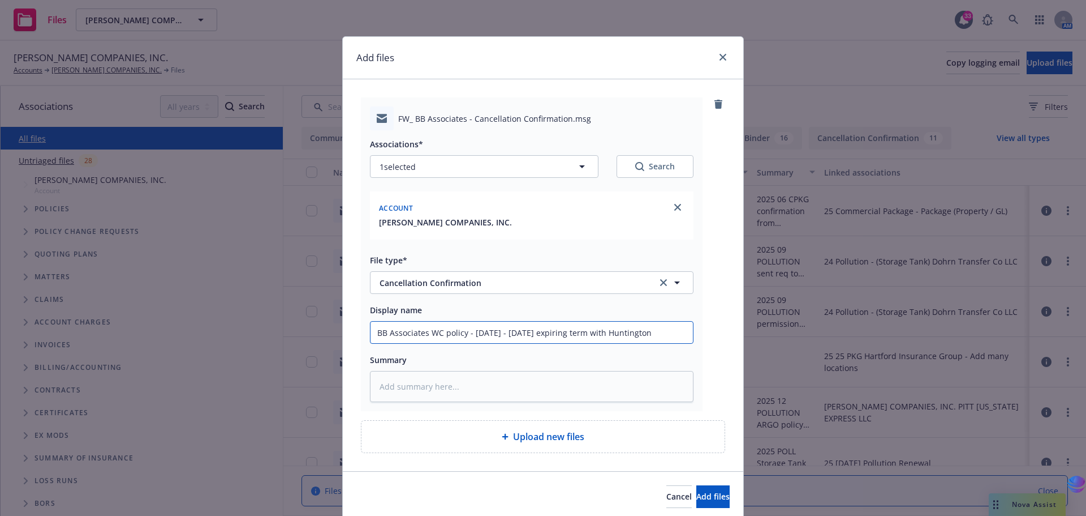
type textarea "x"
type input "BB Associates WC policy - 2024 - 2025 expiring term with Huntington"
type textarea "x"
type input "BB Associates WC policy - 2024 - 2025 expiring term with Huntington B"
type textarea "x"
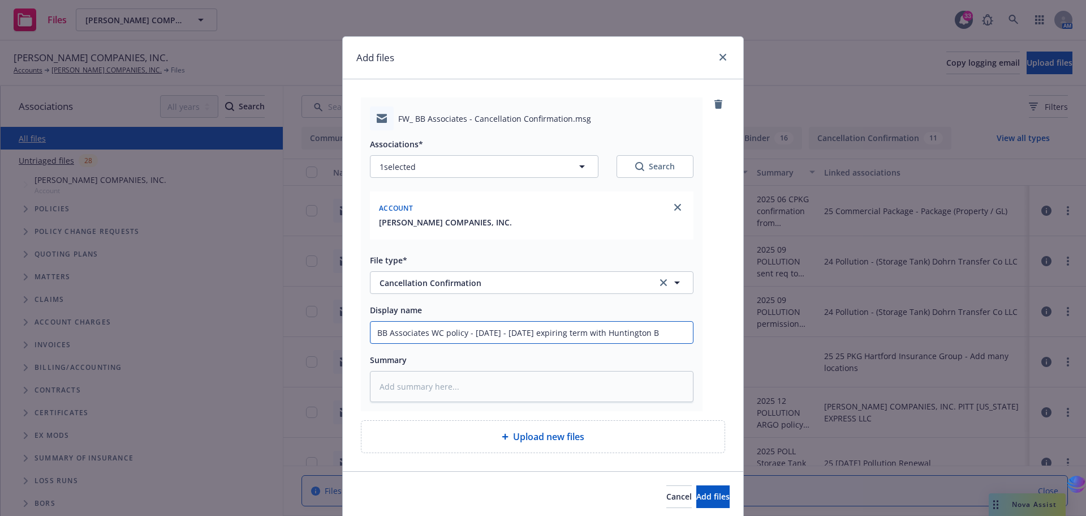
type input "BB Associates WC policy - 2024 - 2025 expiring term with Huntington Ba"
type textarea "x"
type input "BB Associates WC policy - 2024 - 2025 expiring term with Huntington Ban"
type textarea "x"
type input "BB Associates WC policy - 2024 - 2025 expiring term with Huntington Bank"
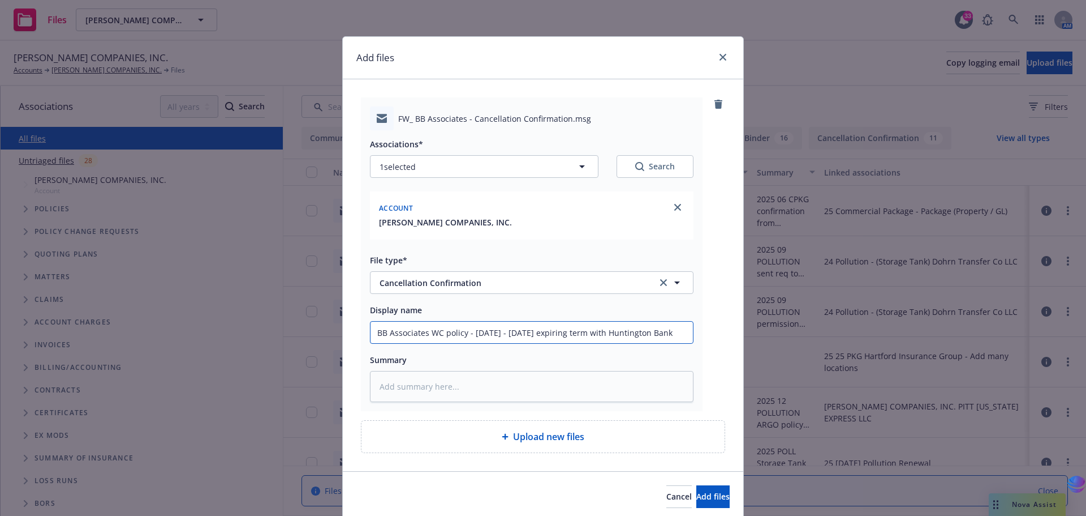
drag, startPoint x: 370, startPoint y: 334, endPoint x: 653, endPoint y: 319, distance: 283.4
click at [653, 319] on div "Display name BB Associates WC policy - 2024 - 2025 expiring term with Huntingto…" at bounding box center [532, 323] width 324 height 41
click at [569, 330] on input "BB Associates WC policy - 2024 - 2025 expiring term with Huntington Bank" at bounding box center [532, 332] width 323 height 22
click at [462, 333] on input "BB Associates WC policy - 2024 - 2025 expiring term with Huntington Bank" at bounding box center [532, 332] width 323 height 22
type textarea "x"
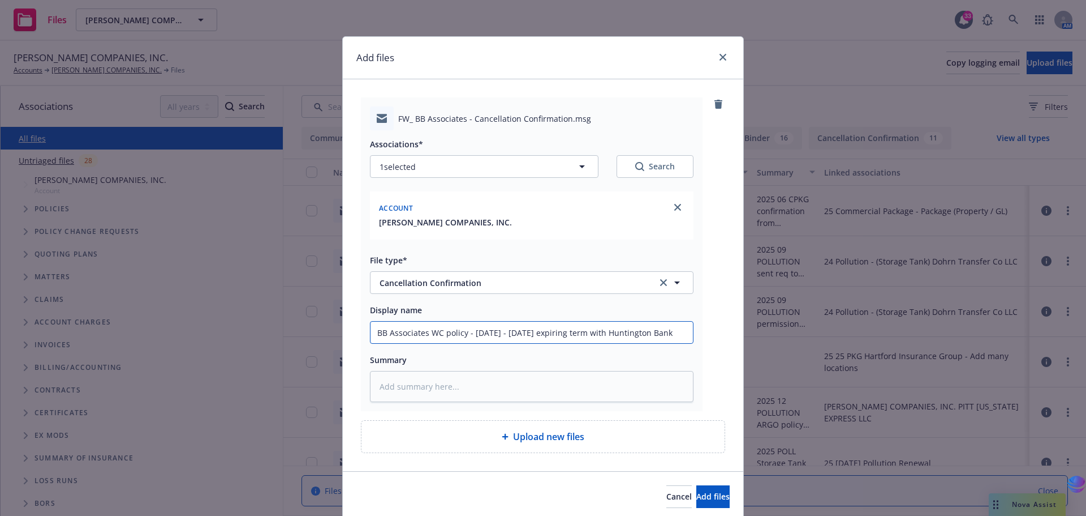
type input "BB Associates WC policy - 2024 - 2025 expiring term with Huntington Bank"
type textarea "x"
type input "BB Associates WC policy c - 2024 - 2025 expiring term with Huntington Bank"
type textarea "x"
type input "BB Associates WC policy co - 2024 - 2025 expiring term with Huntington Bank"
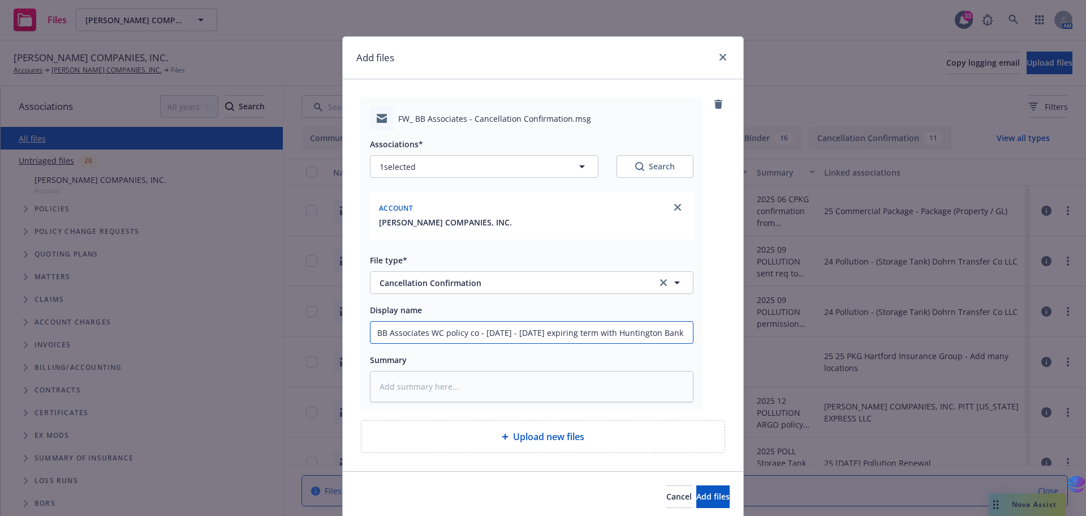
type textarea "x"
type input "BB Associates WC policy con - 2024 - 2025 expiring term with Huntington Bank"
type textarea "x"
type input "BB Associates WC policy cona - 2024 - 2025 expiring term with Huntington Bank"
type textarea "x"
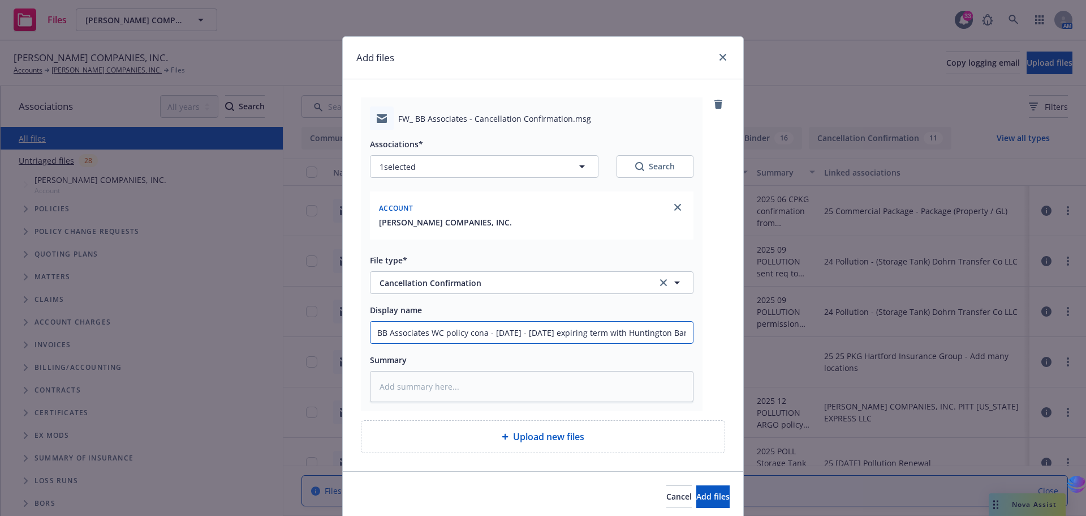
type input "BB Associates WC policy conac - 2024 - 2025 expiring term with Huntington Bank"
drag, startPoint x: 370, startPoint y: 334, endPoint x: 762, endPoint y: 317, distance: 393.1
click at [762, 317] on div "Add files FW_ BB Associates - Cancellation Confirmation.msg Associations* 1 sel…" at bounding box center [543, 258] width 1086 height 516
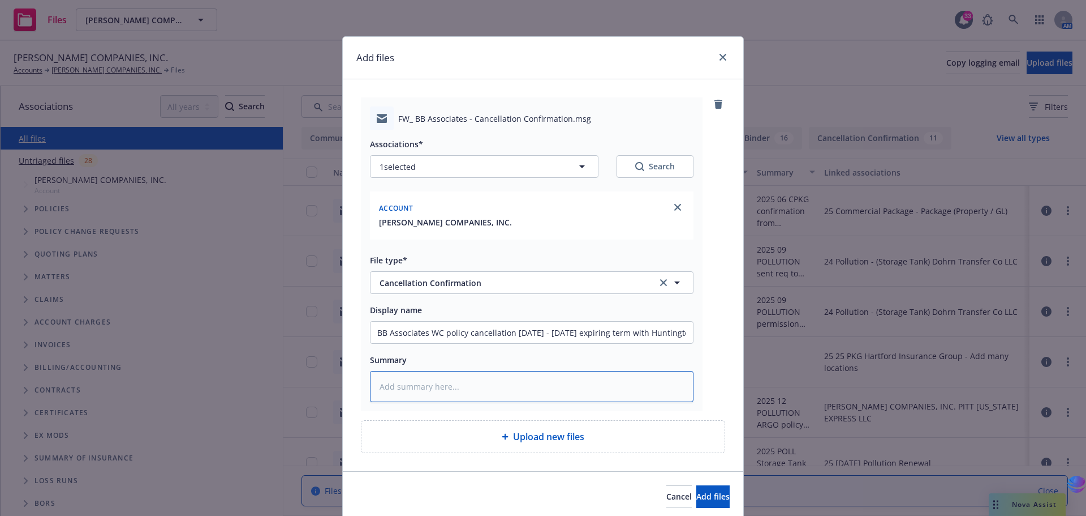
click at [409, 389] on textarea at bounding box center [532, 386] width 324 height 31
paste textarea "BB Associates WC policy cancellation 2024 - 2025 expiring term with Huntington …"
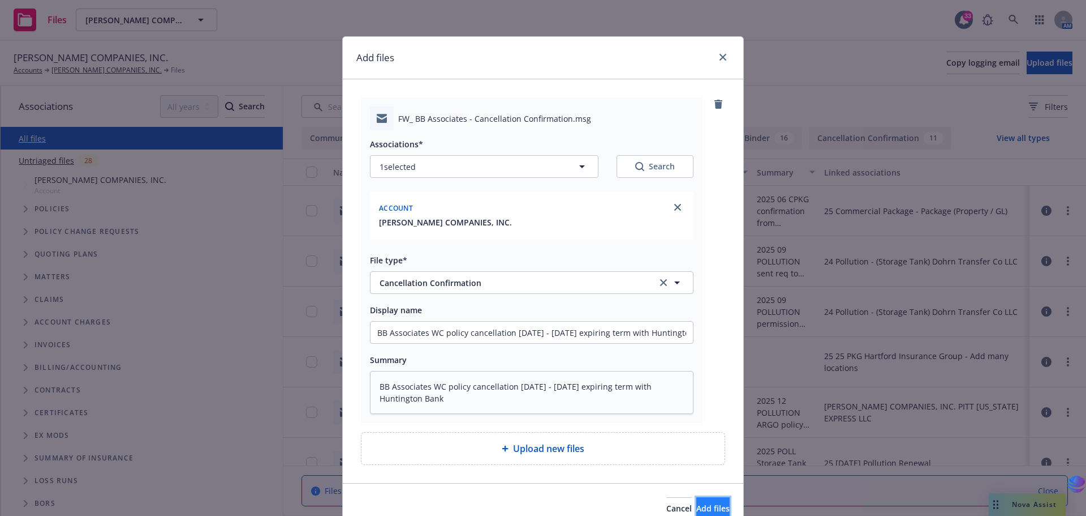
click at [697, 505] on span "Add files" at bounding box center [713, 507] width 33 height 11
